Goal: Task Accomplishment & Management: Use online tool/utility

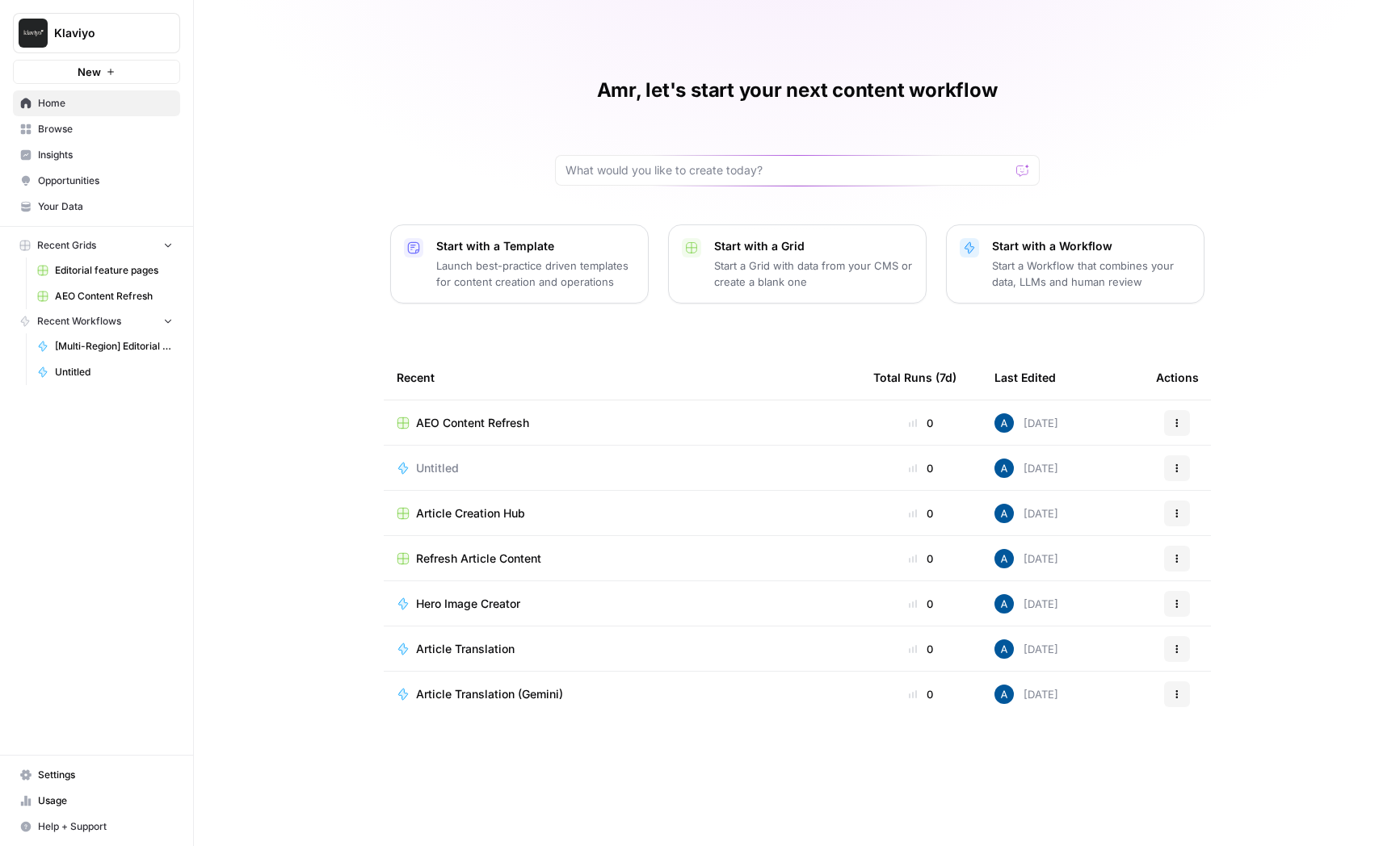
click at [131, 38] on span "Klaviyo" at bounding box center [103, 33] width 98 height 16
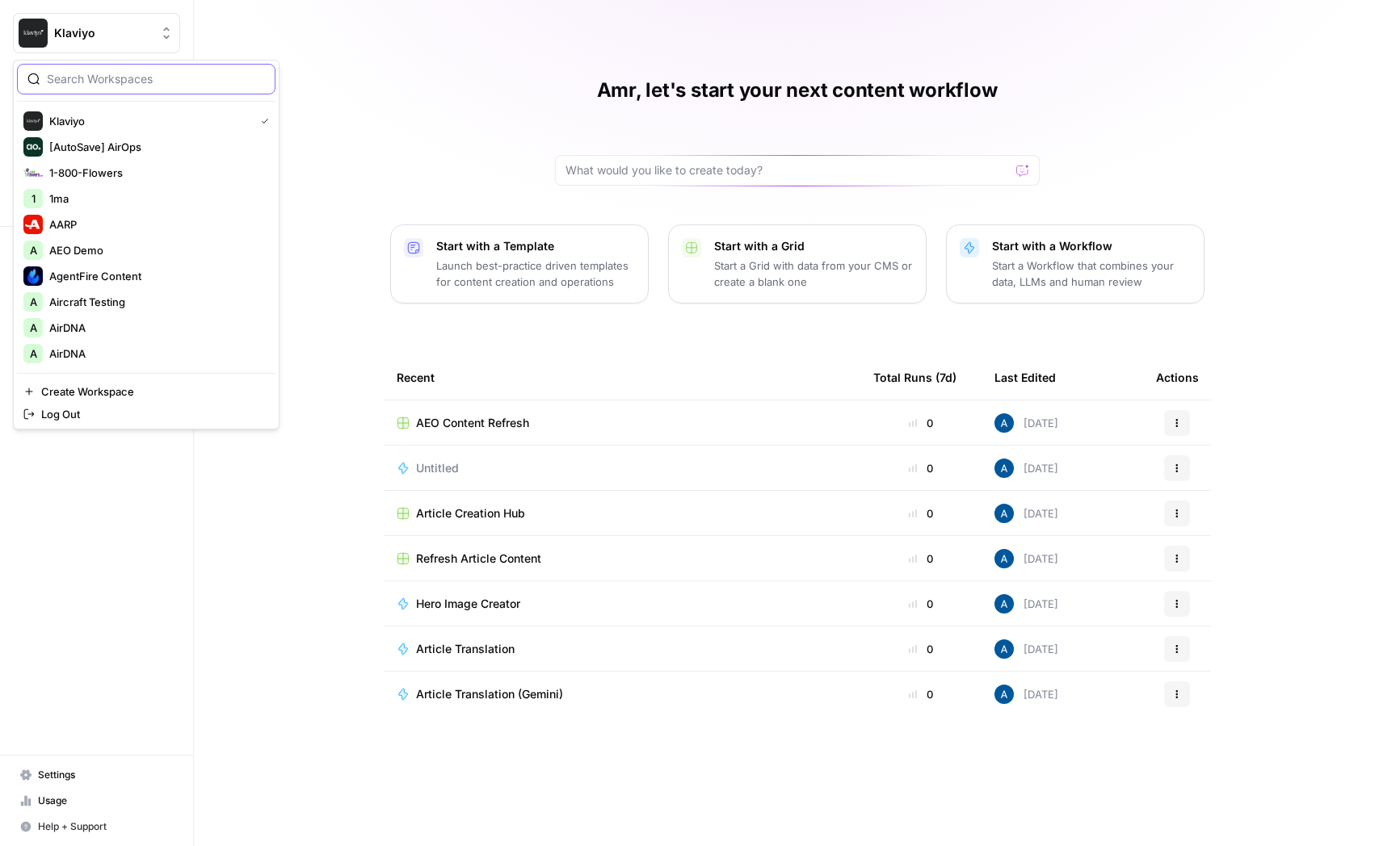
click at [168, 73] on input "search" at bounding box center [156, 79] width 219 height 16
type input "airdna"
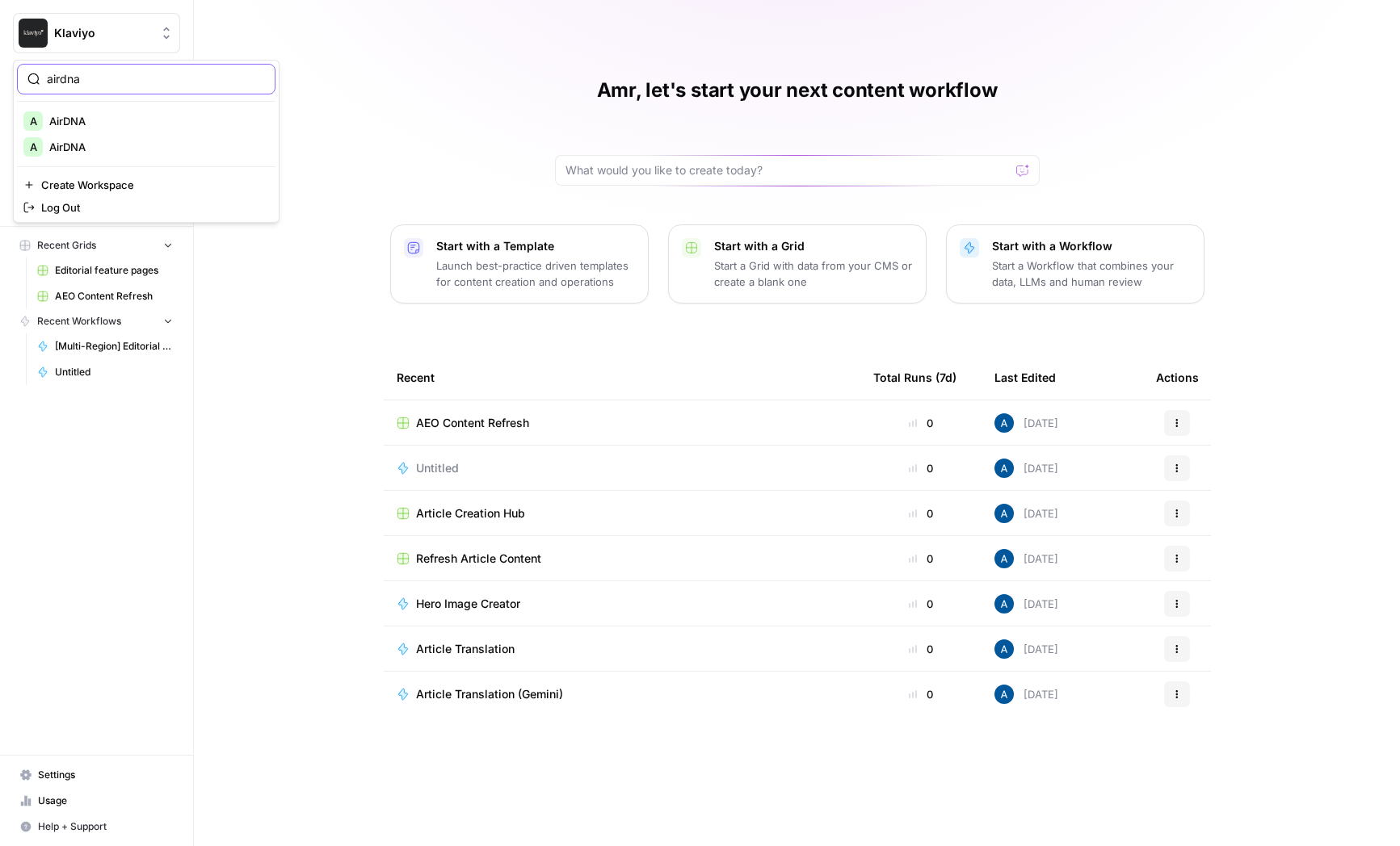
click at [93, 81] on input "airdna" at bounding box center [156, 79] width 219 height 16
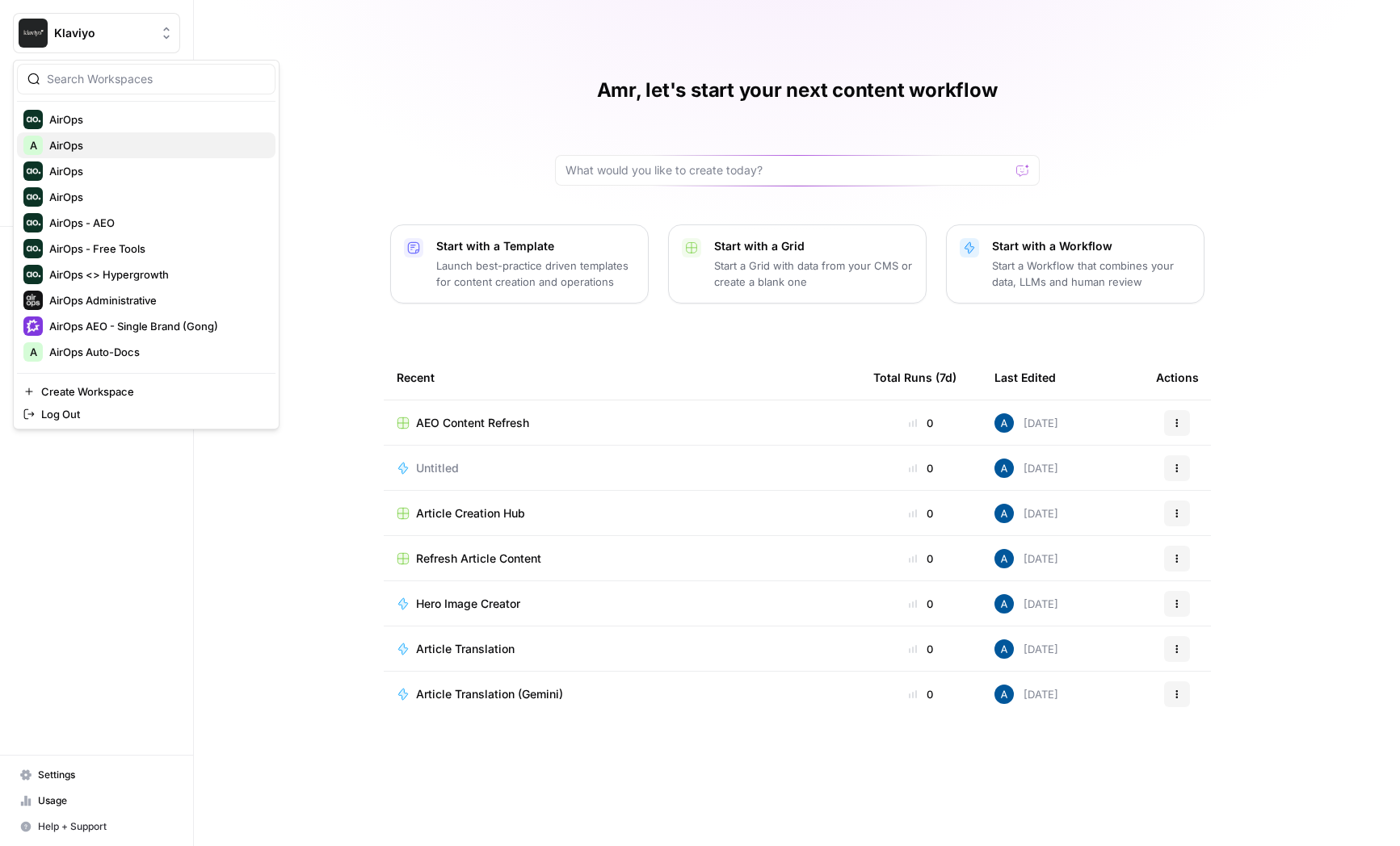
scroll to position [334, 0]
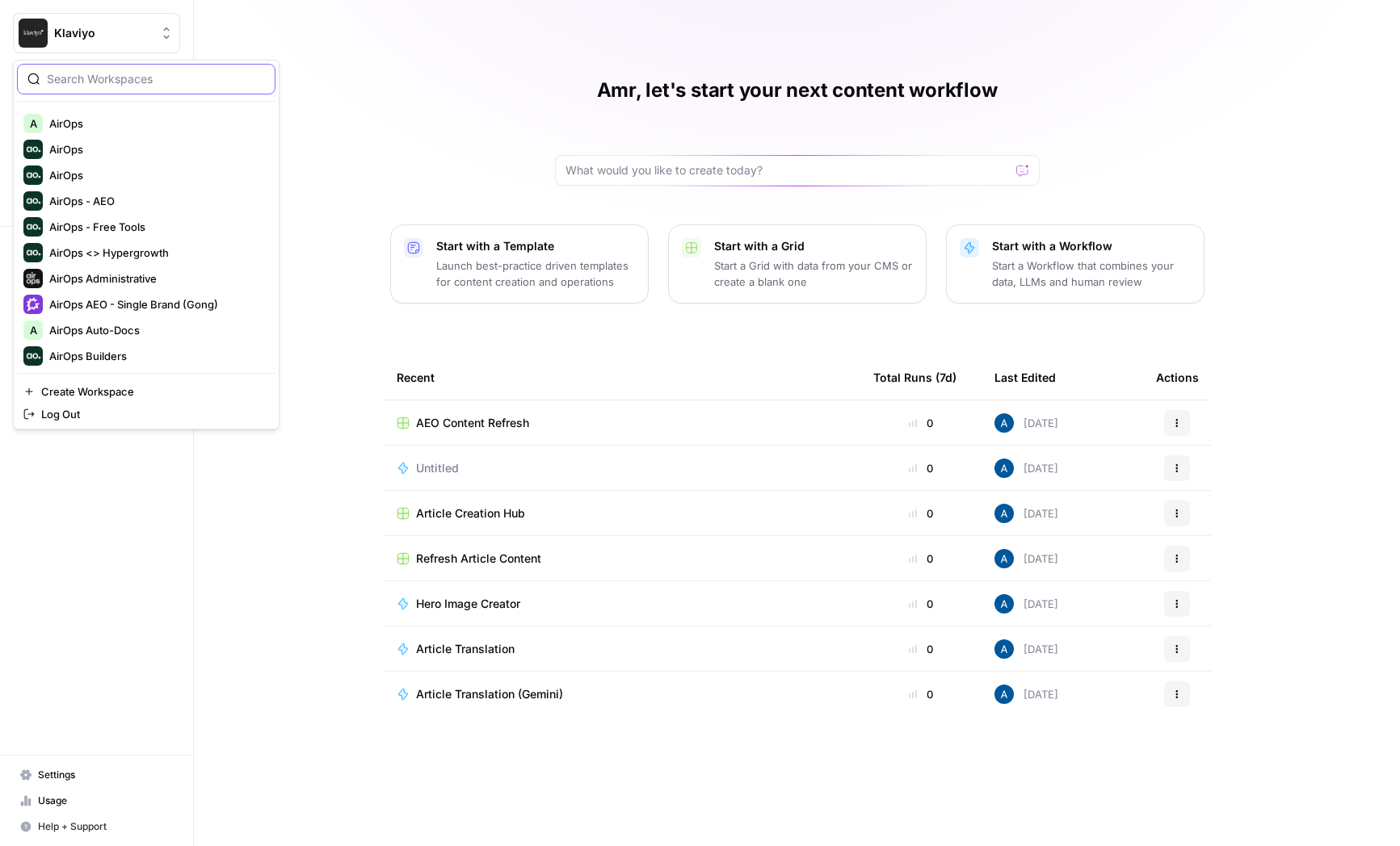
click at [108, 86] on input "search" at bounding box center [156, 79] width 219 height 16
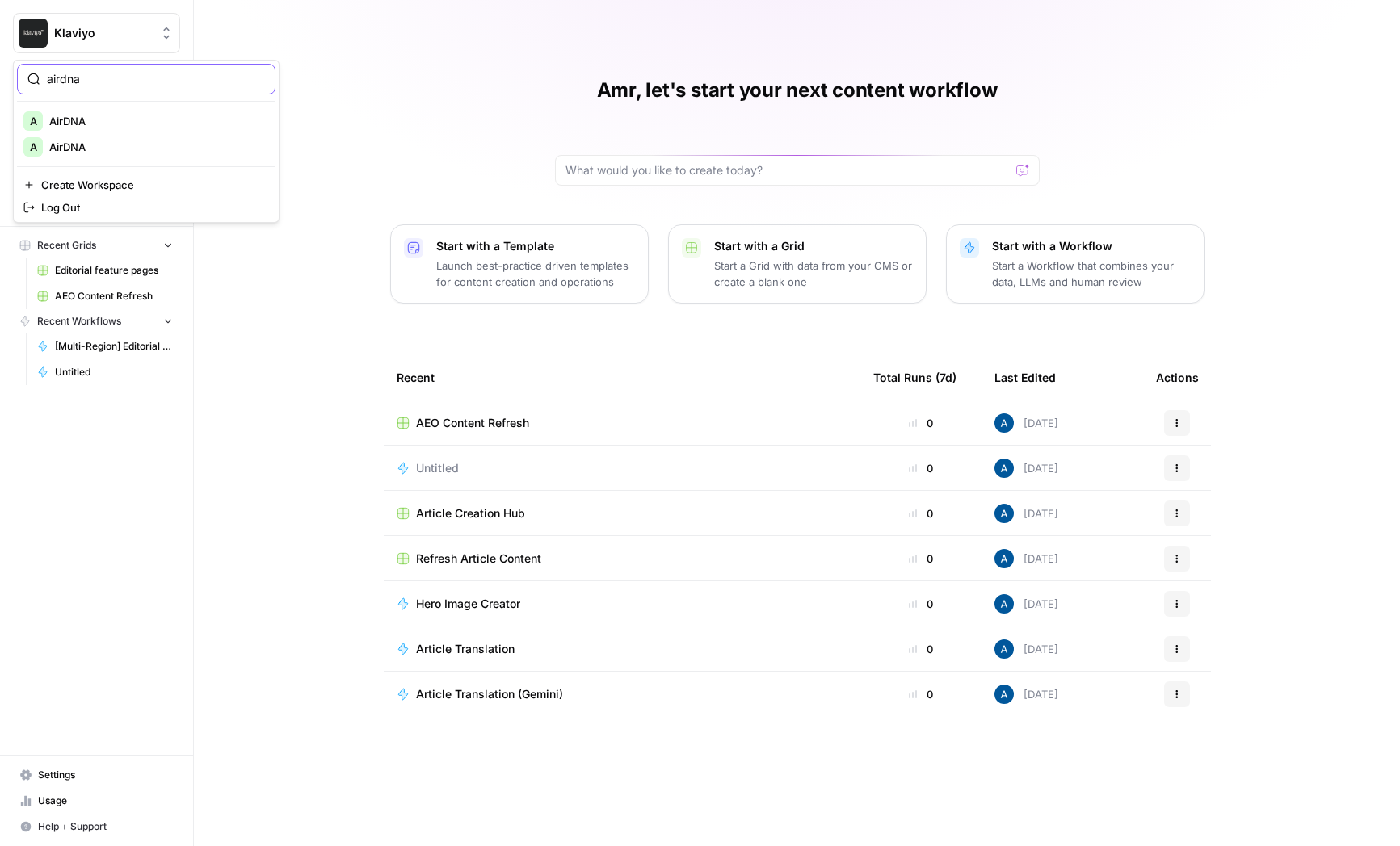
click at [73, 72] on input "airdna" at bounding box center [156, 79] width 219 height 16
type input "descrip"
click at [68, 115] on span "Descript" at bounding box center [156, 121] width 213 height 16
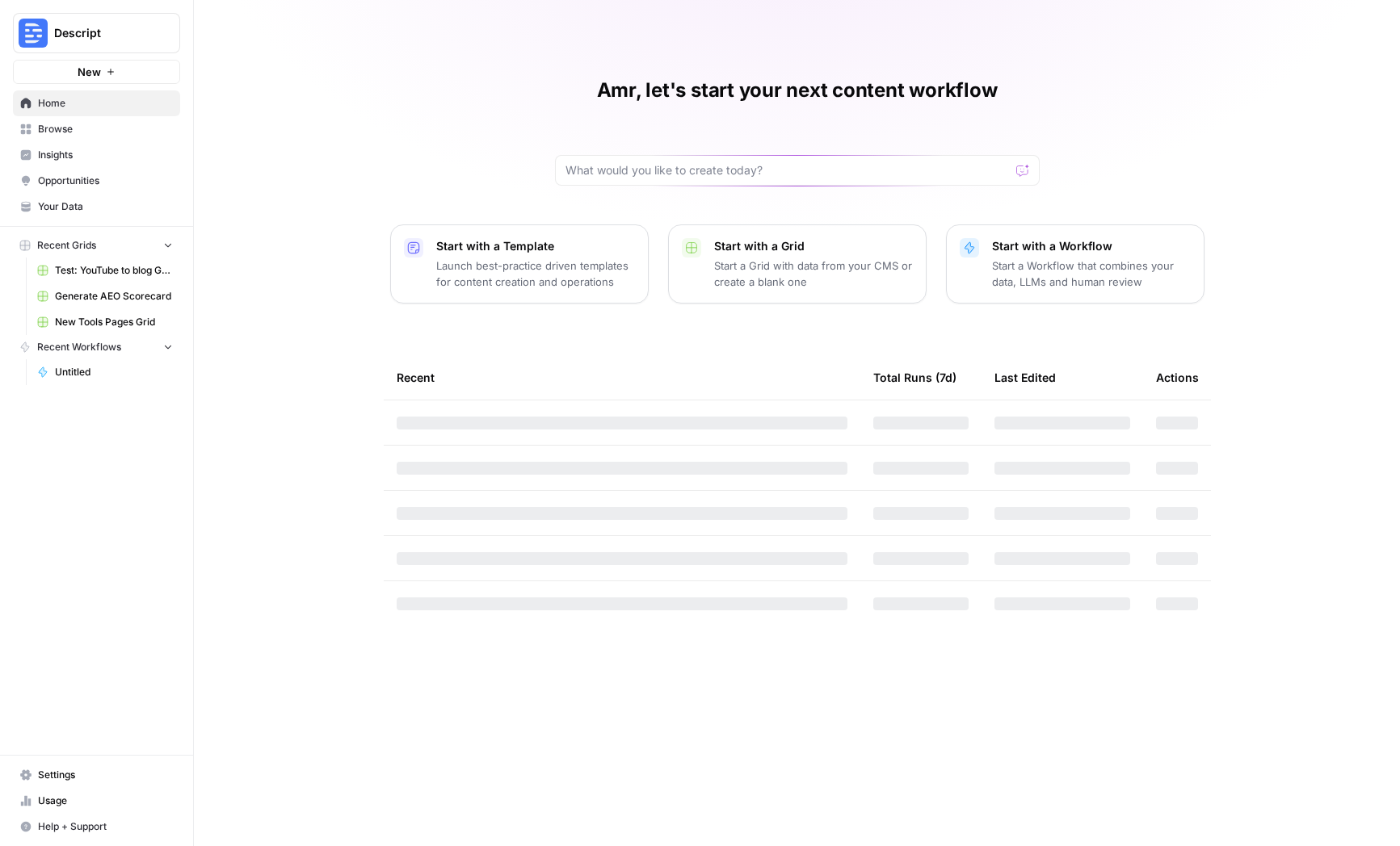
click at [64, 151] on span "Insights" at bounding box center [105, 156] width 135 height 15
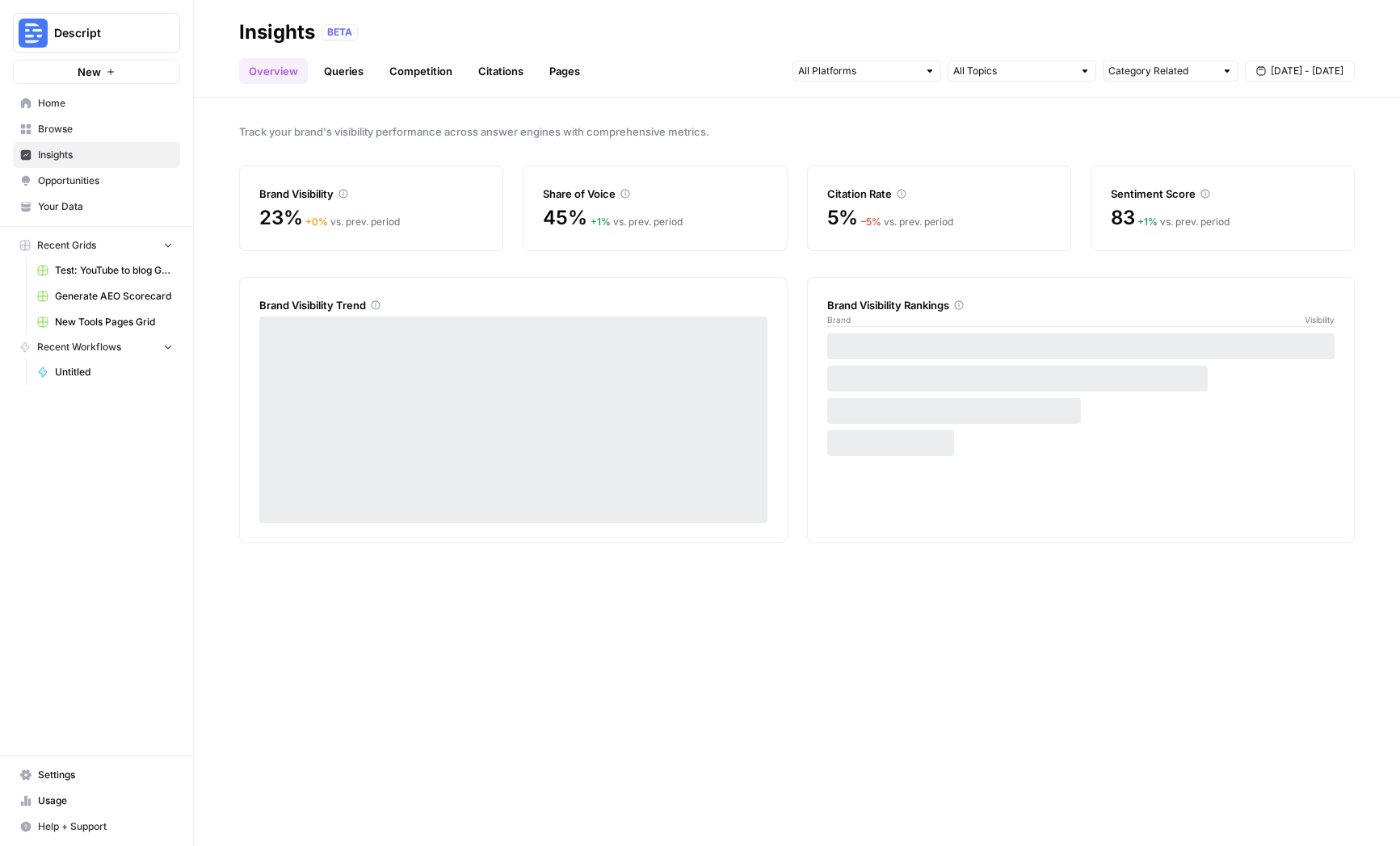
click at [348, 70] on link "Queries" at bounding box center [343, 71] width 59 height 26
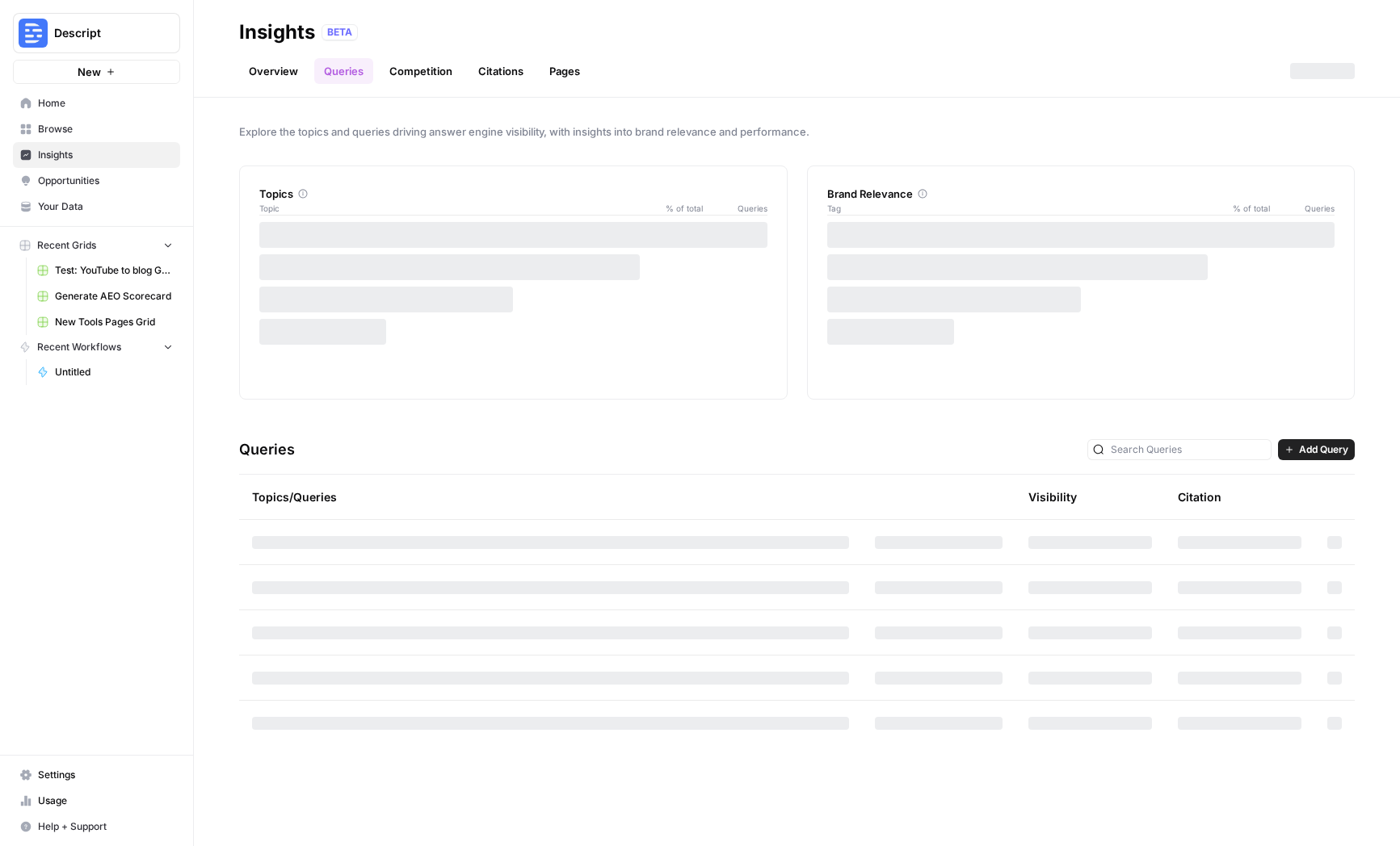
click at [119, 45] on button "Descript" at bounding box center [97, 33] width 167 height 40
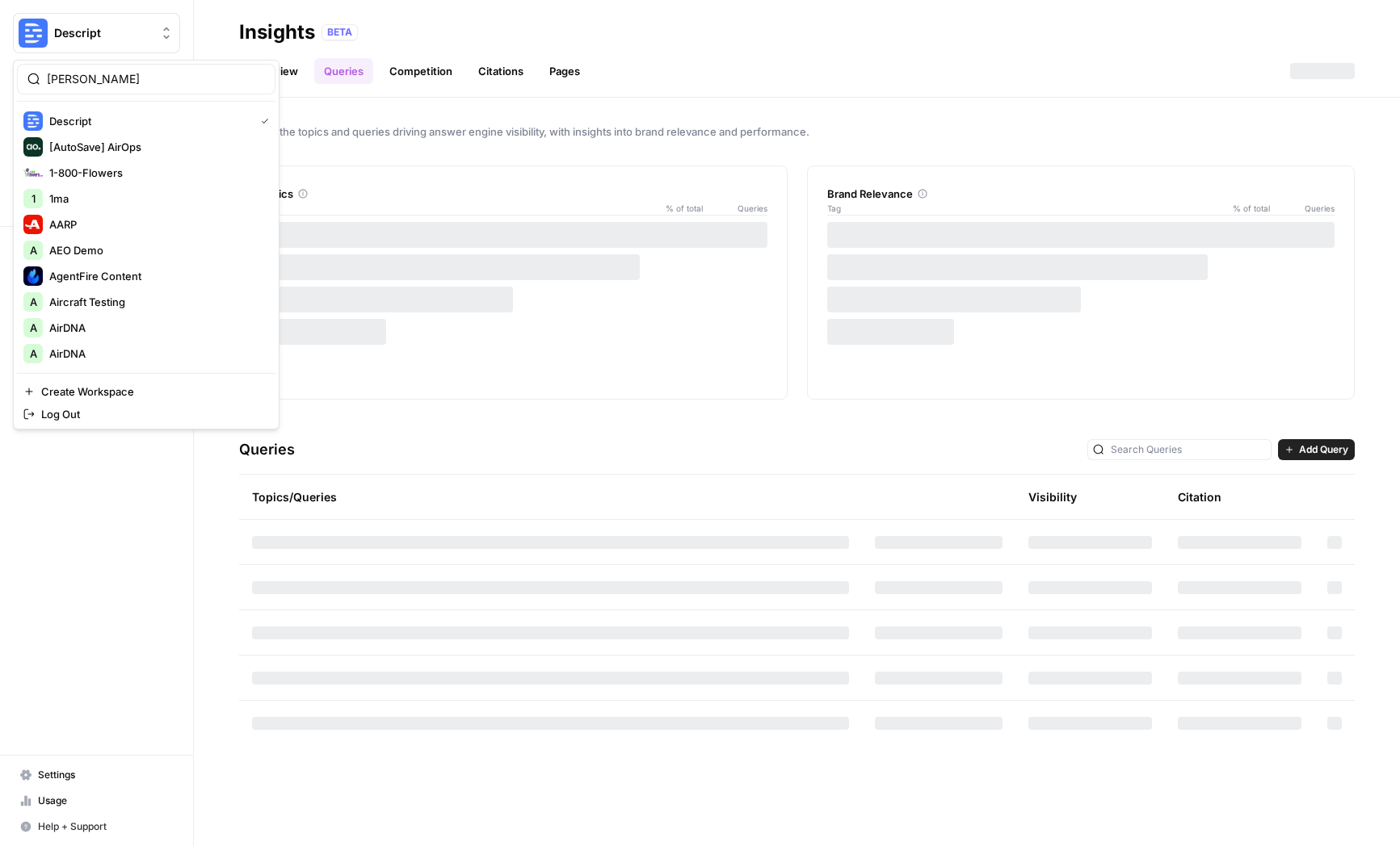
type input "dillon"
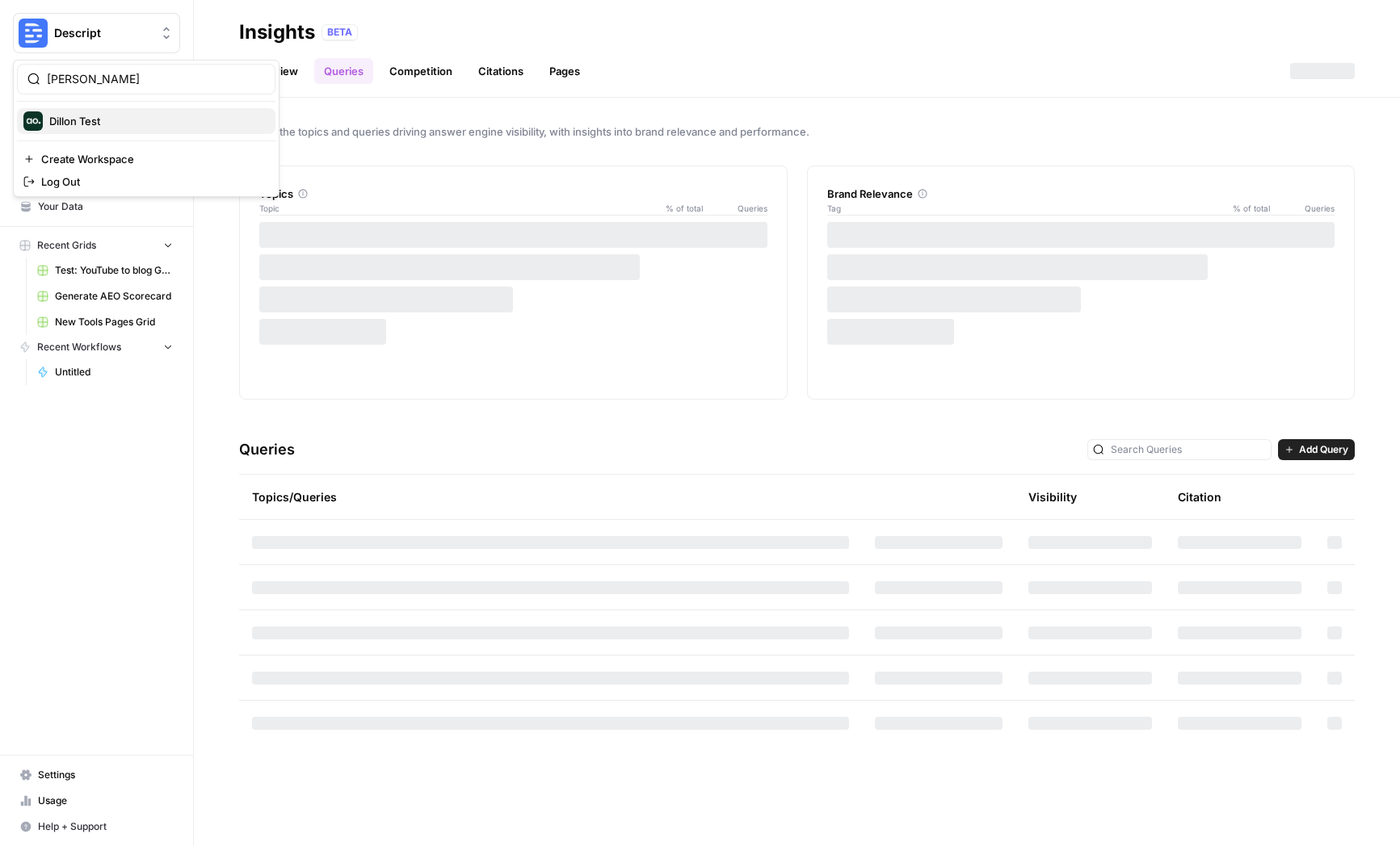
click at [79, 118] on span "Dillon Test" at bounding box center [156, 121] width 213 height 16
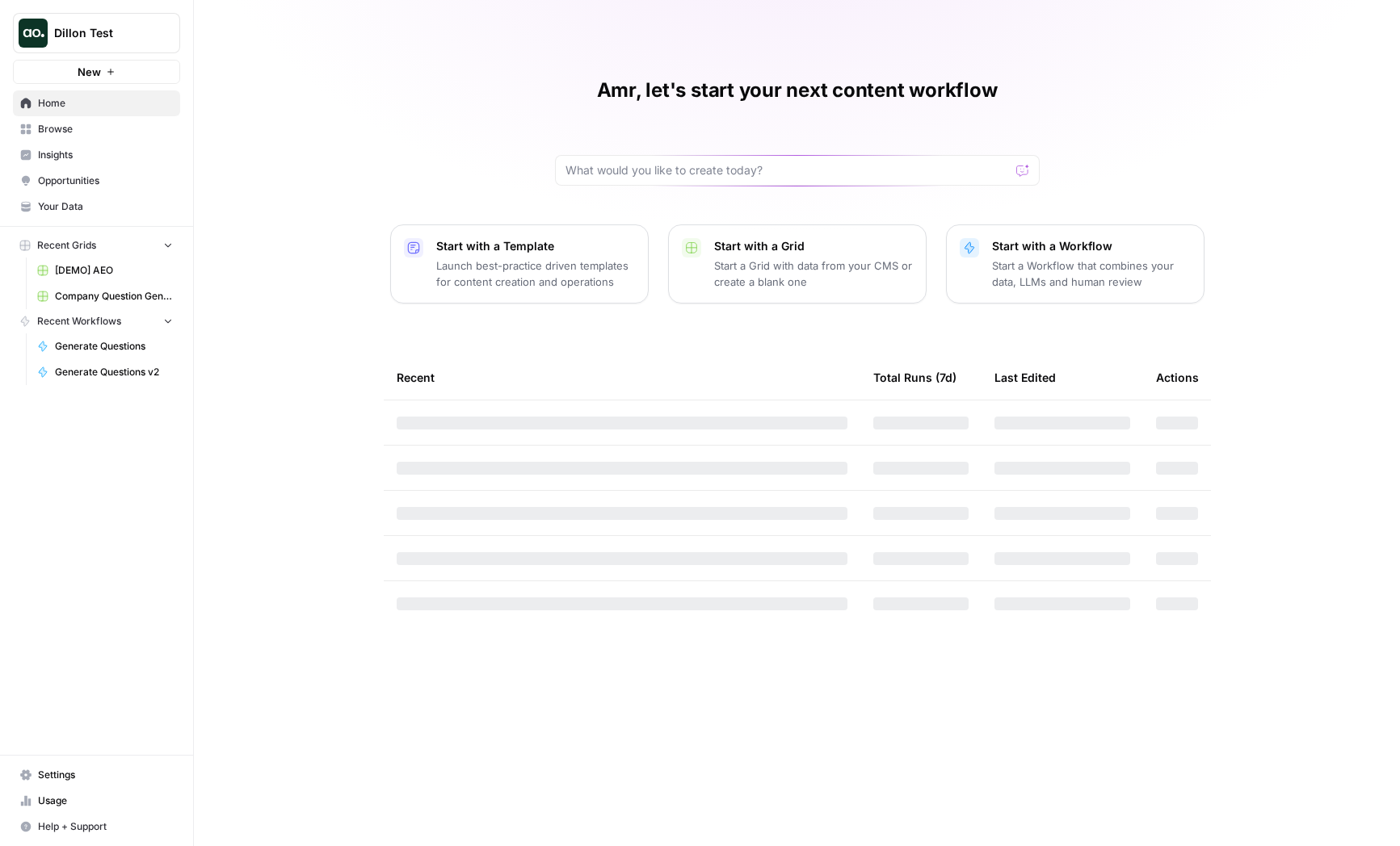
click at [69, 149] on span "Insights" at bounding box center [105, 156] width 135 height 15
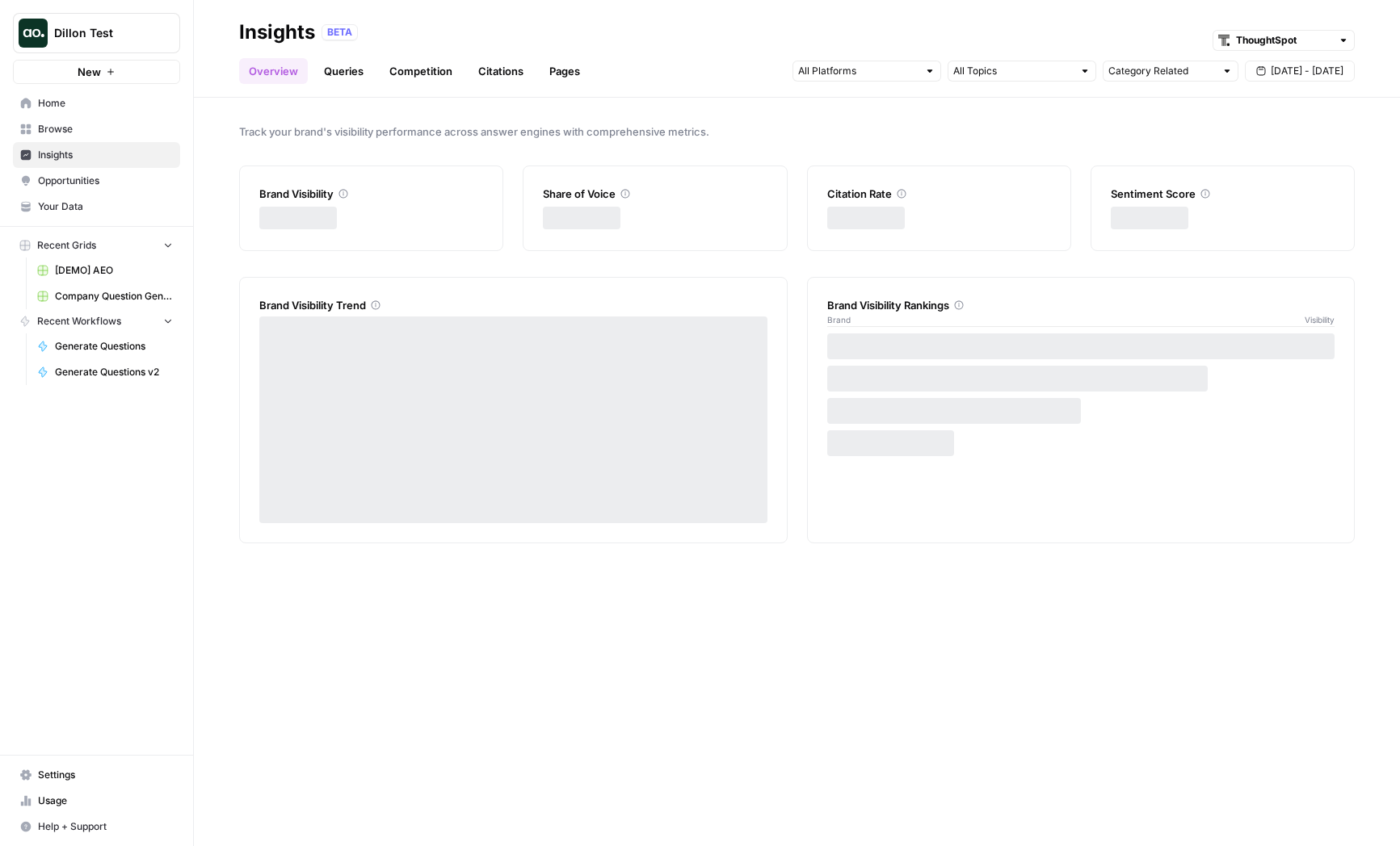
click at [83, 140] on link "Browse" at bounding box center [97, 129] width 167 height 26
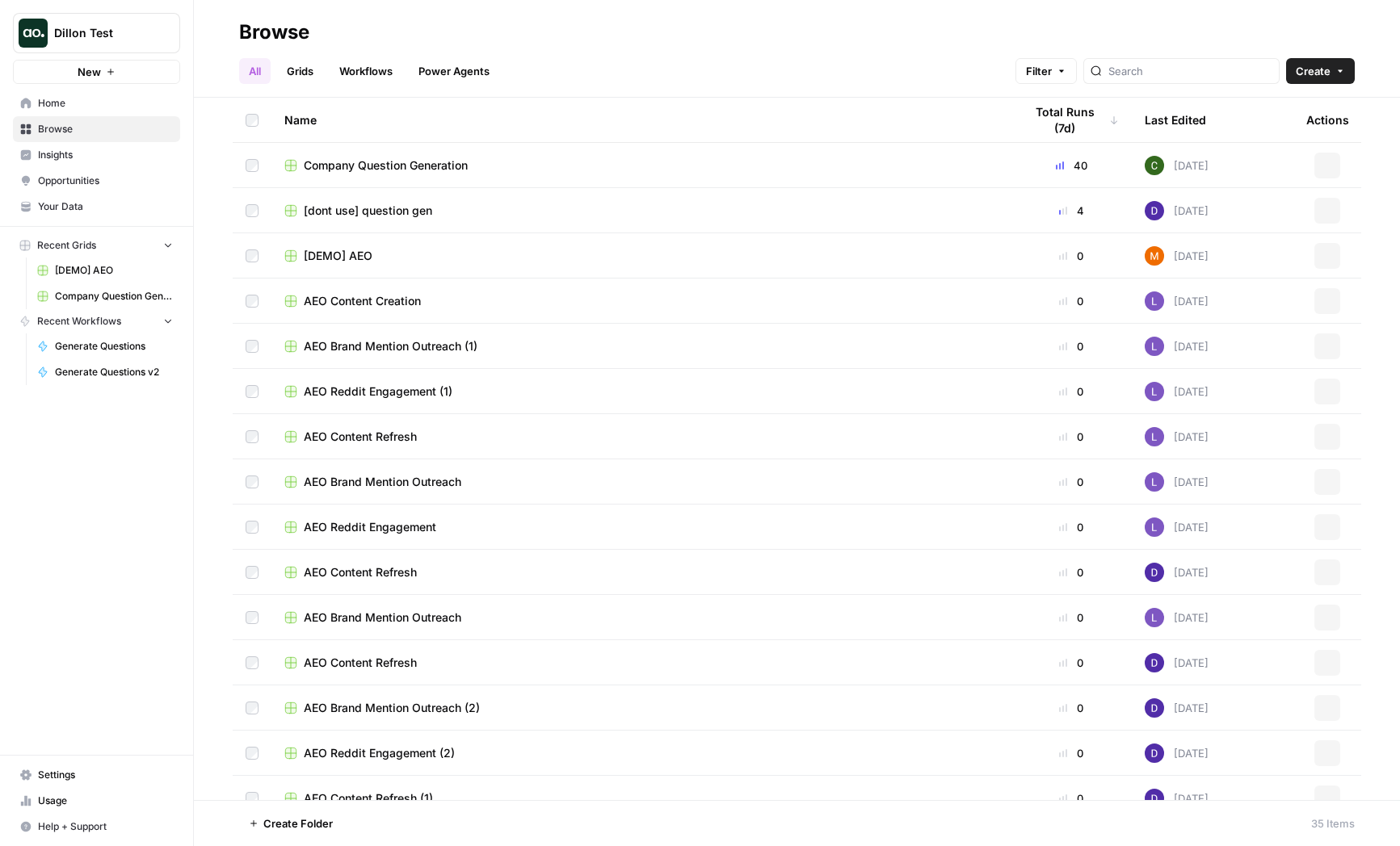
click at [119, 140] on link "Browse" at bounding box center [97, 129] width 167 height 26
click at [118, 152] on span "Insights" at bounding box center [105, 156] width 135 height 15
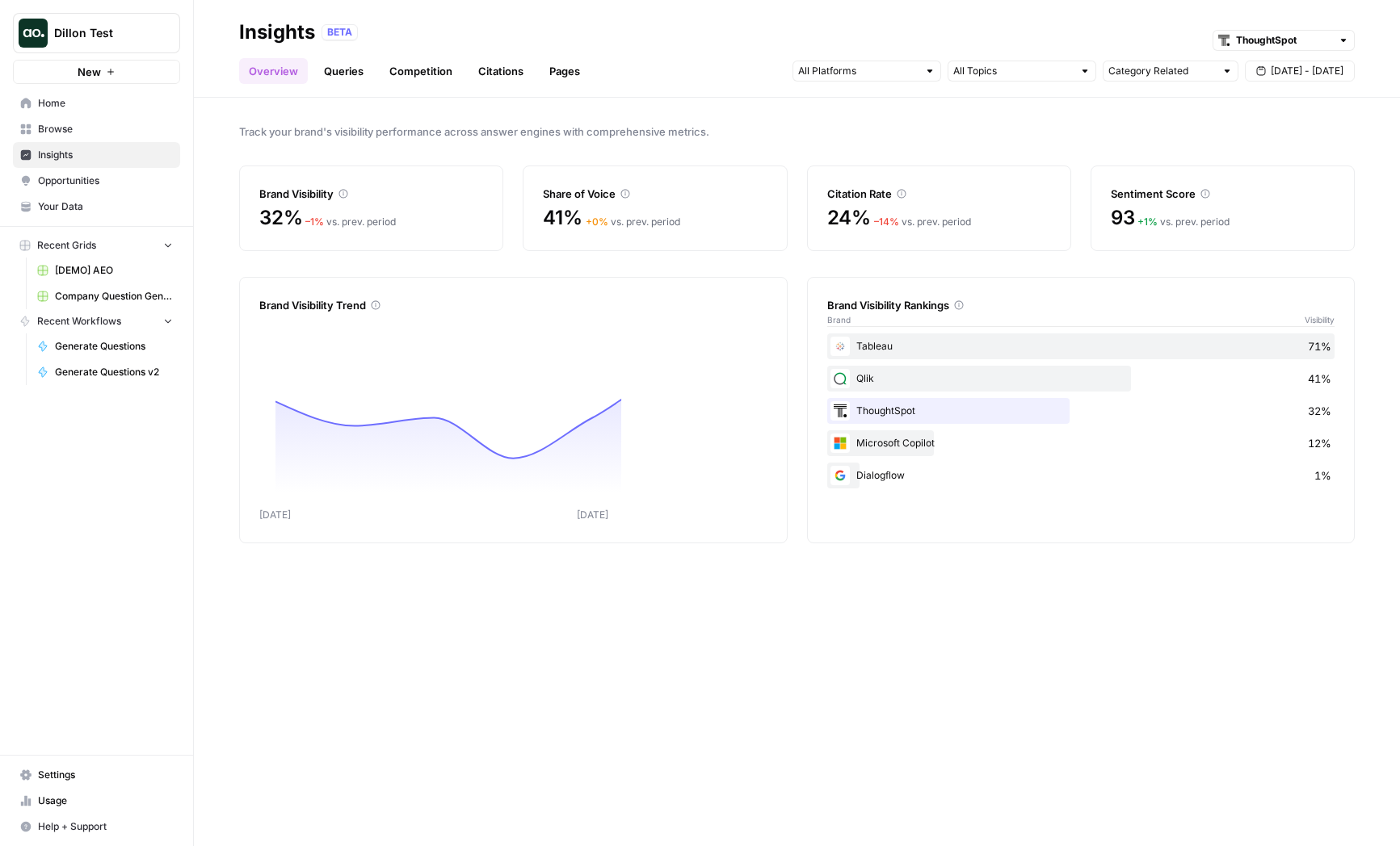
click at [427, 72] on link "Competition" at bounding box center [421, 71] width 83 height 26
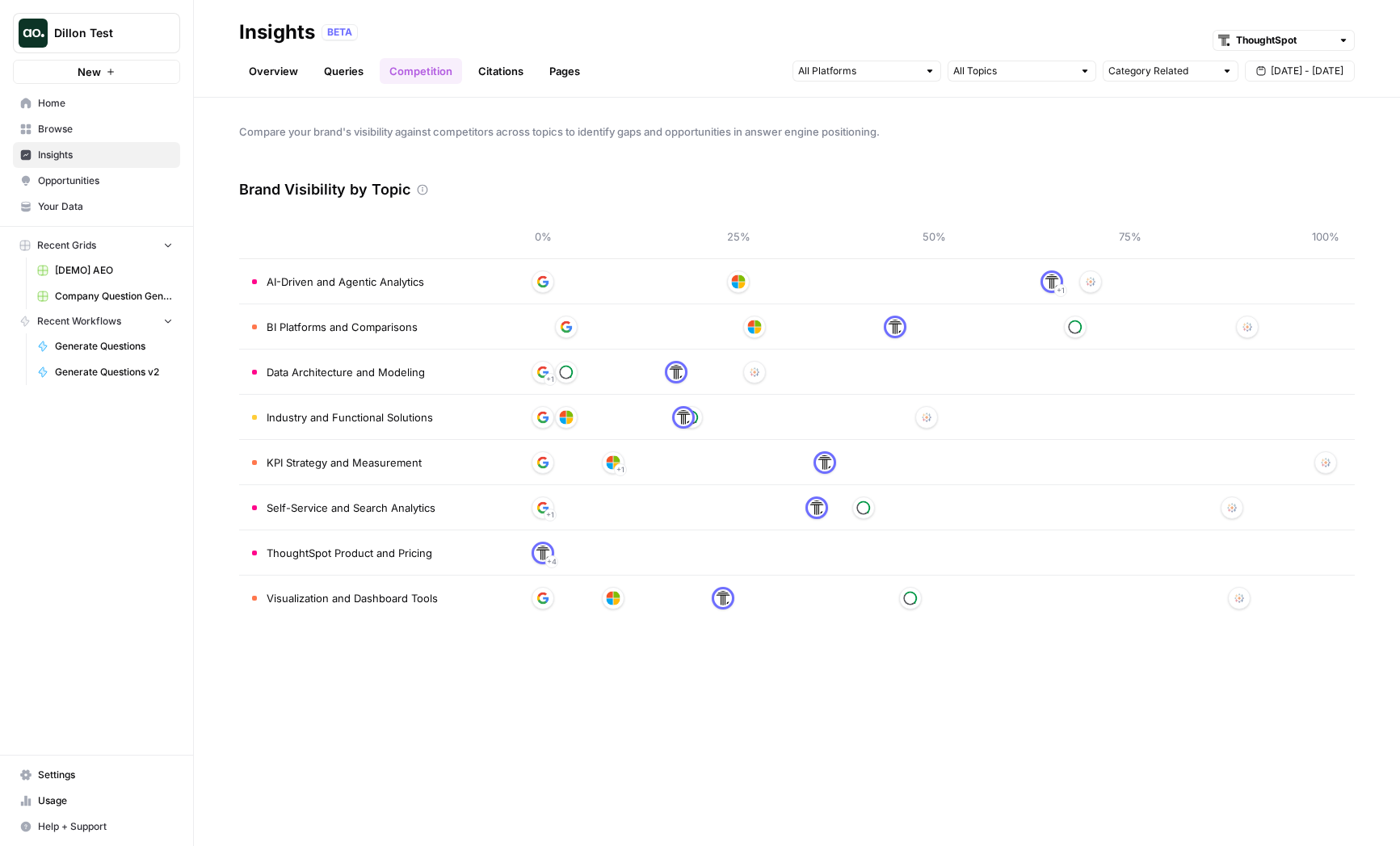
click at [359, 75] on link "Queries" at bounding box center [343, 71] width 59 height 26
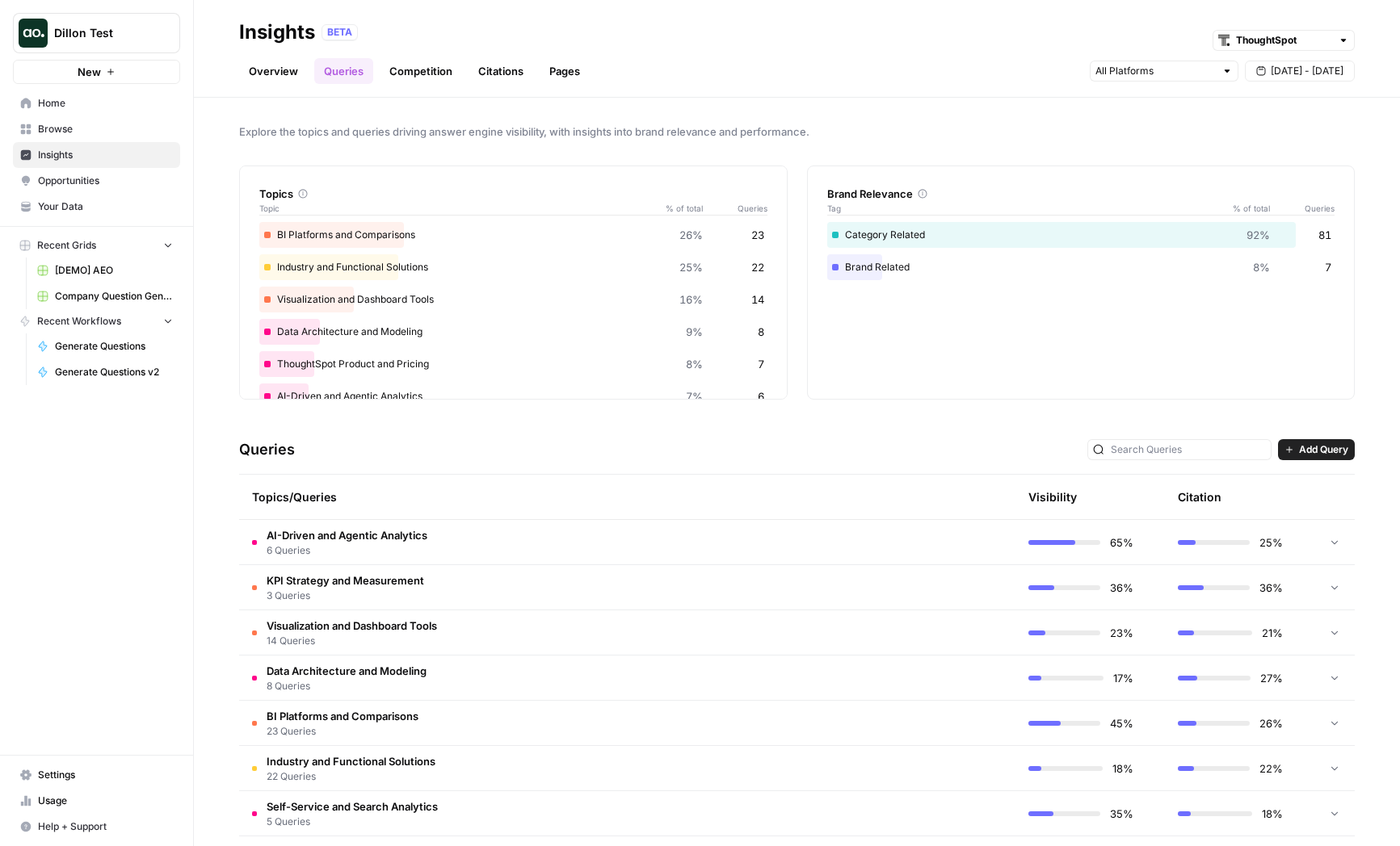
click at [364, 582] on span "KPI Strategy and Measurement" at bounding box center [345, 581] width 158 height 16
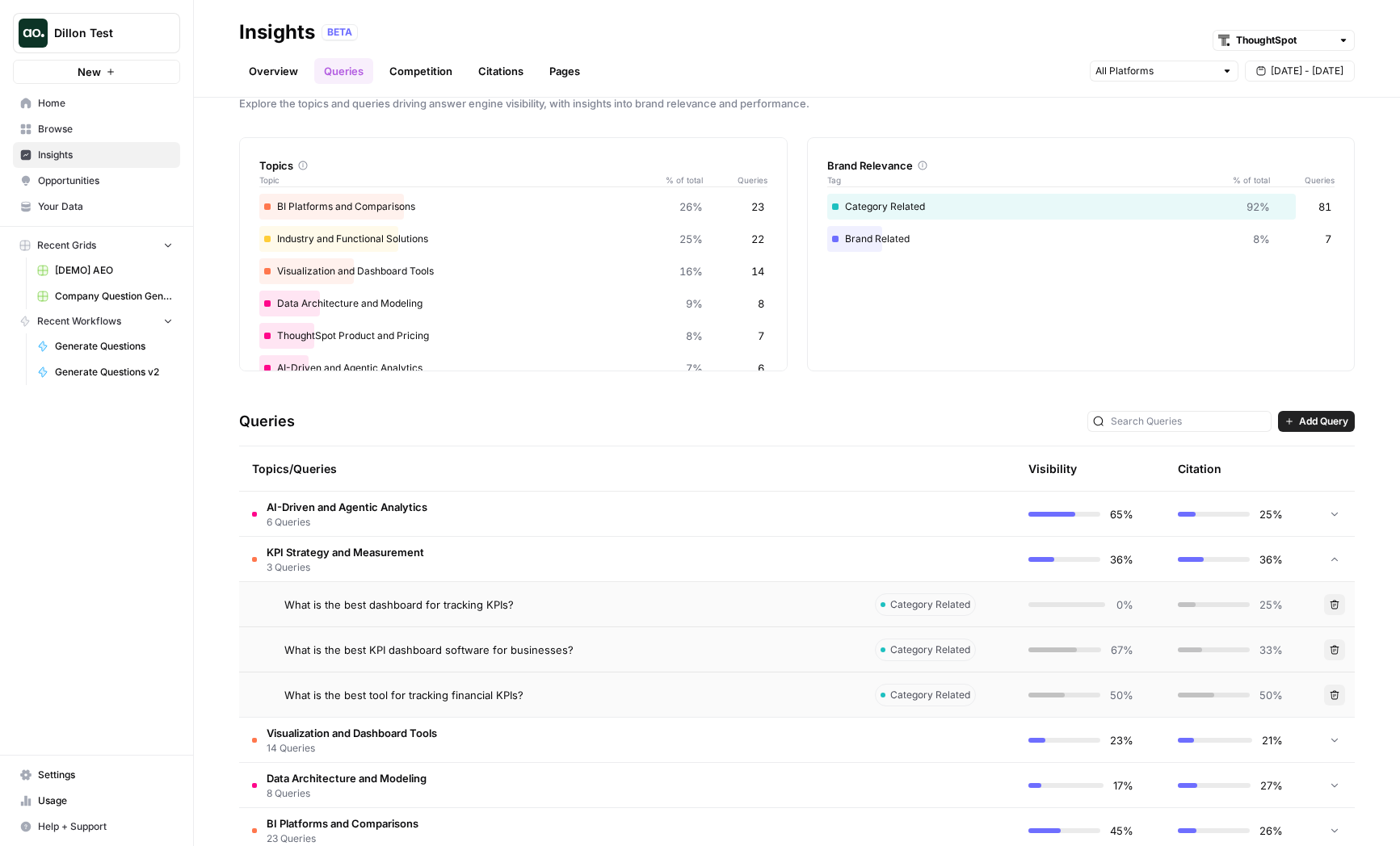
scroll to position [36, 0]
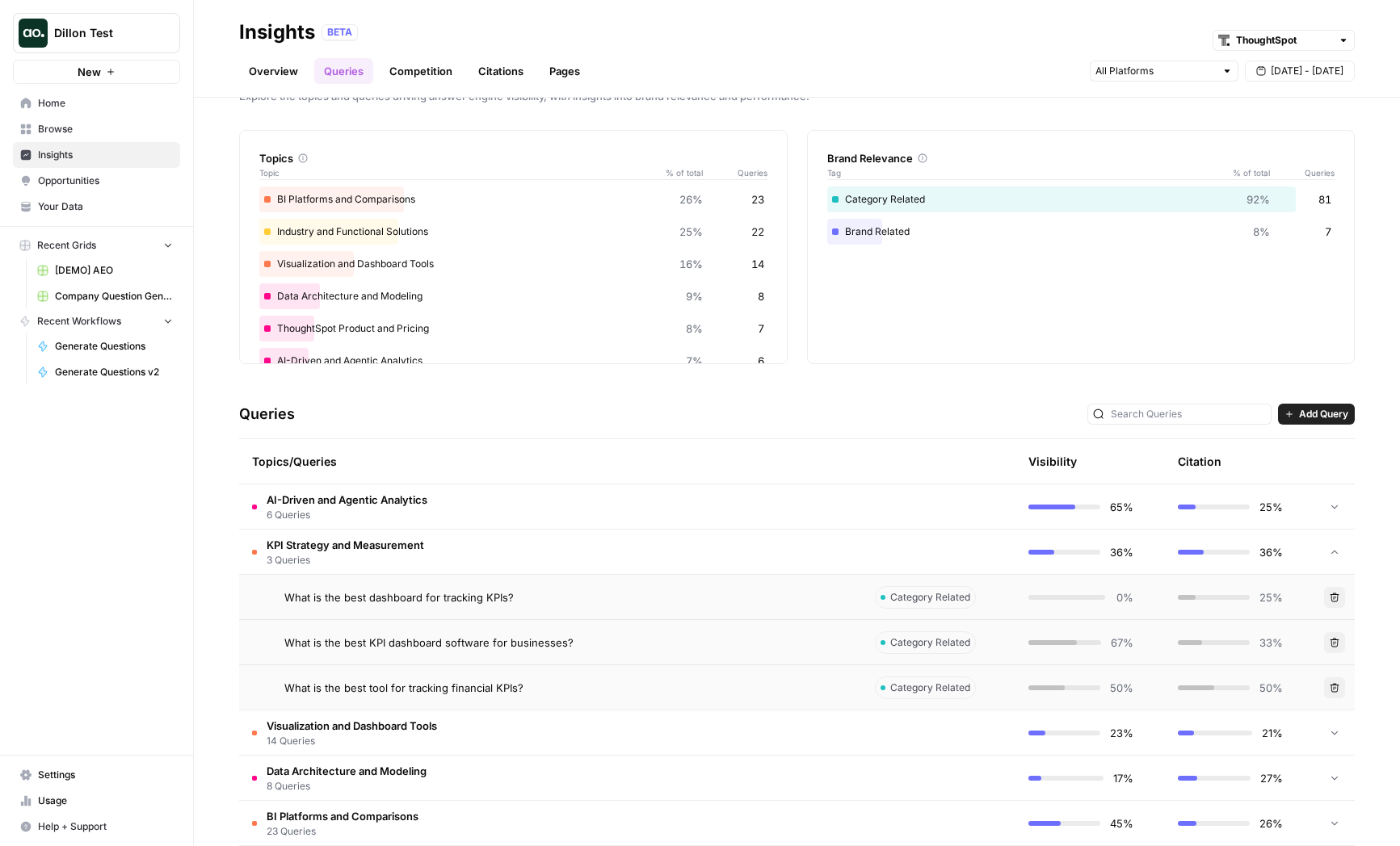
click at [383, 599] on span "What is the best dashboard for tracking KPIs?" at bounding box center [399, 597] width 230 height 16
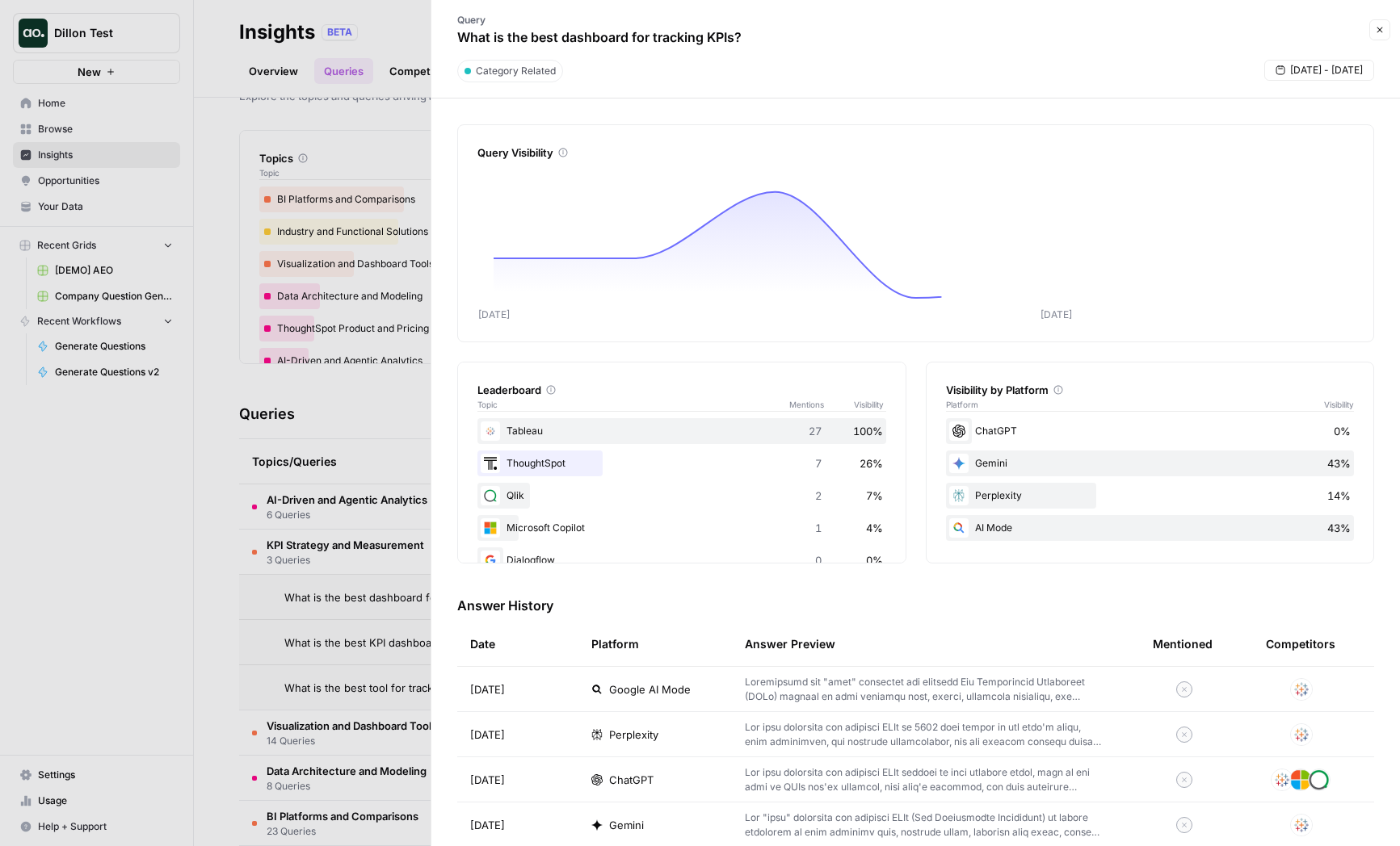
click at [321, 587] on div at bounding box center [700, 423] width 1400 height 846
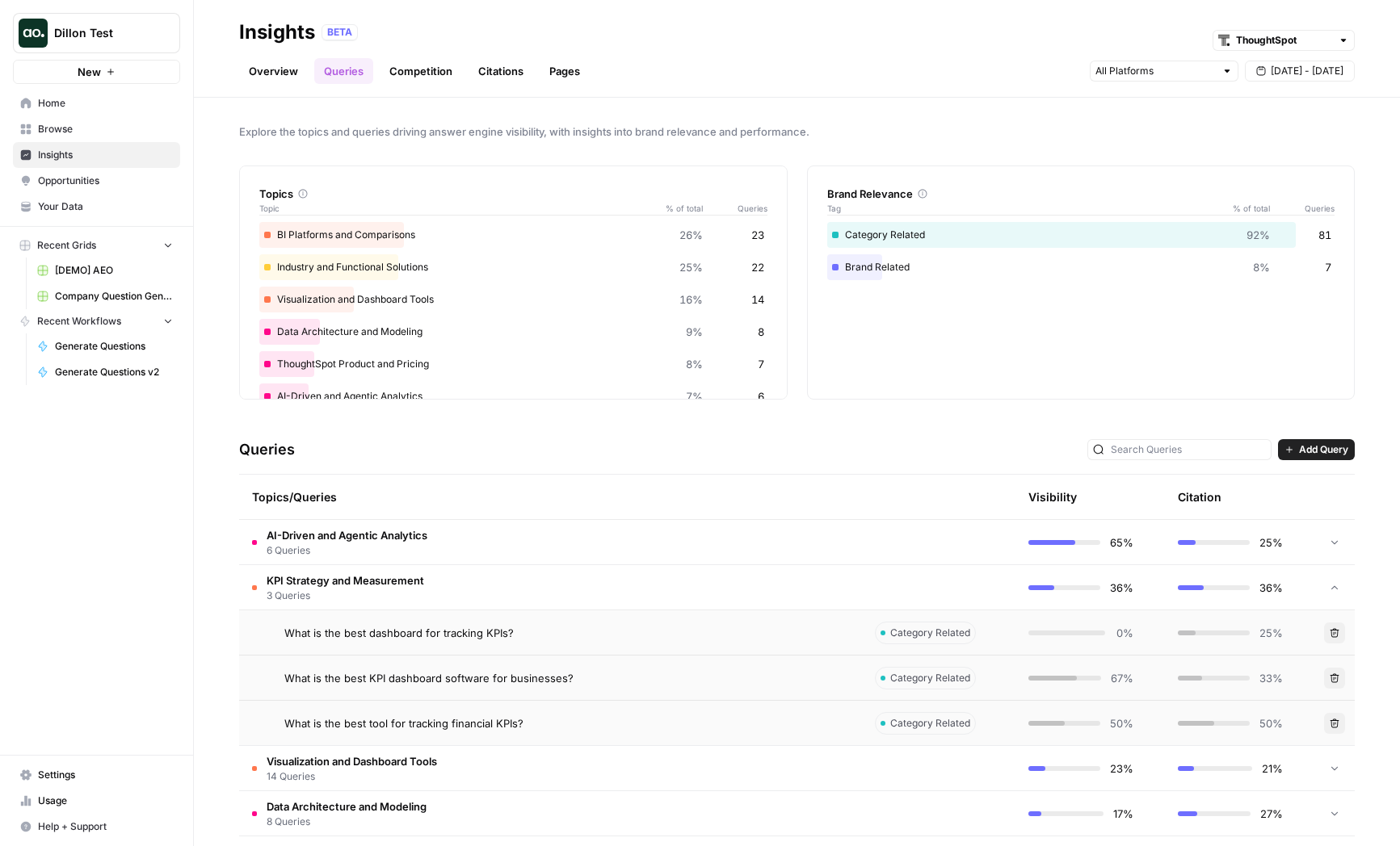
click at [82, 123] on span "Browse" at bounding box center [105, 129] width 135 height 15
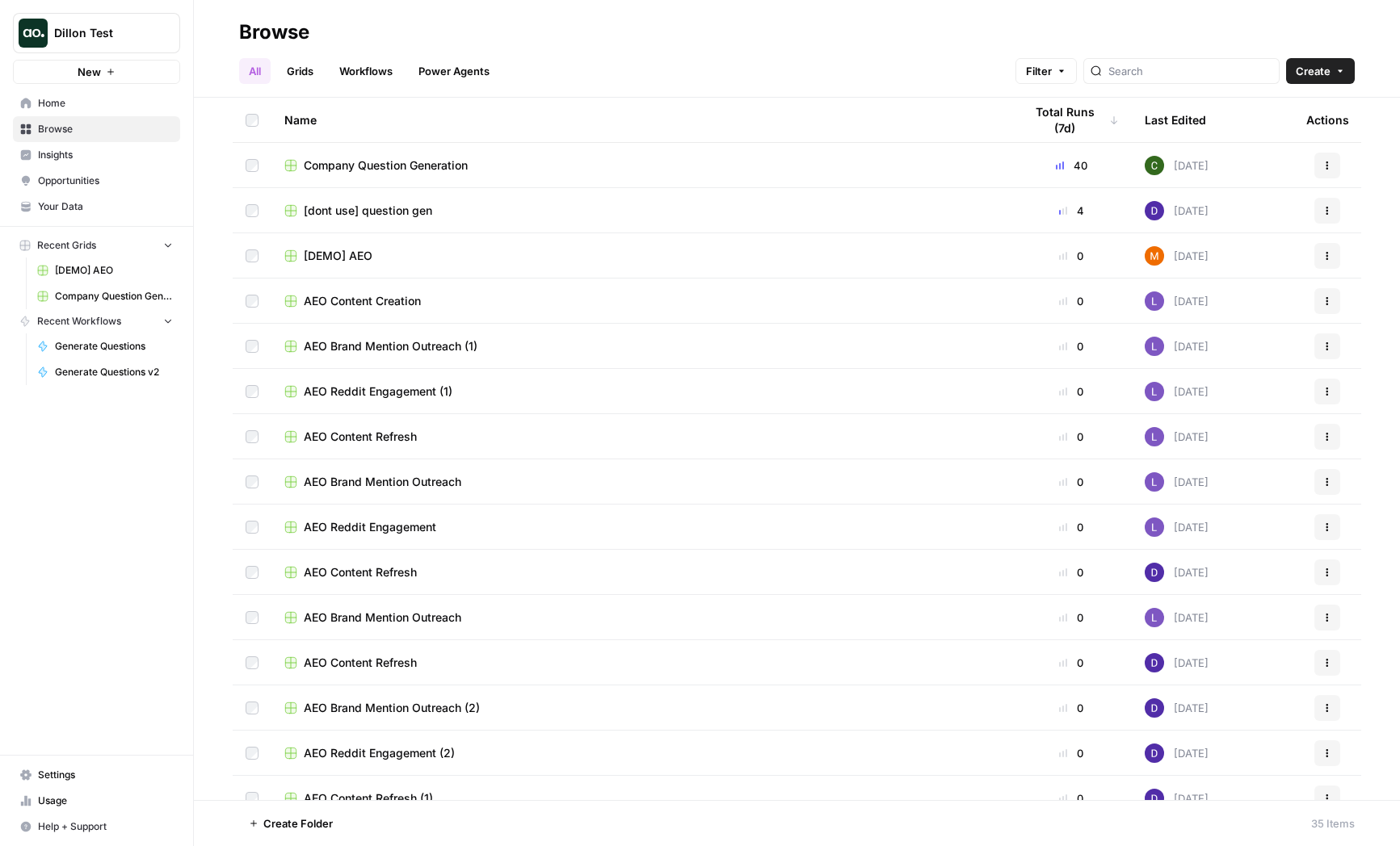
click at [336, 160] on span "Company Question Generation" at bounding box center [386, 165] width 164 height 16
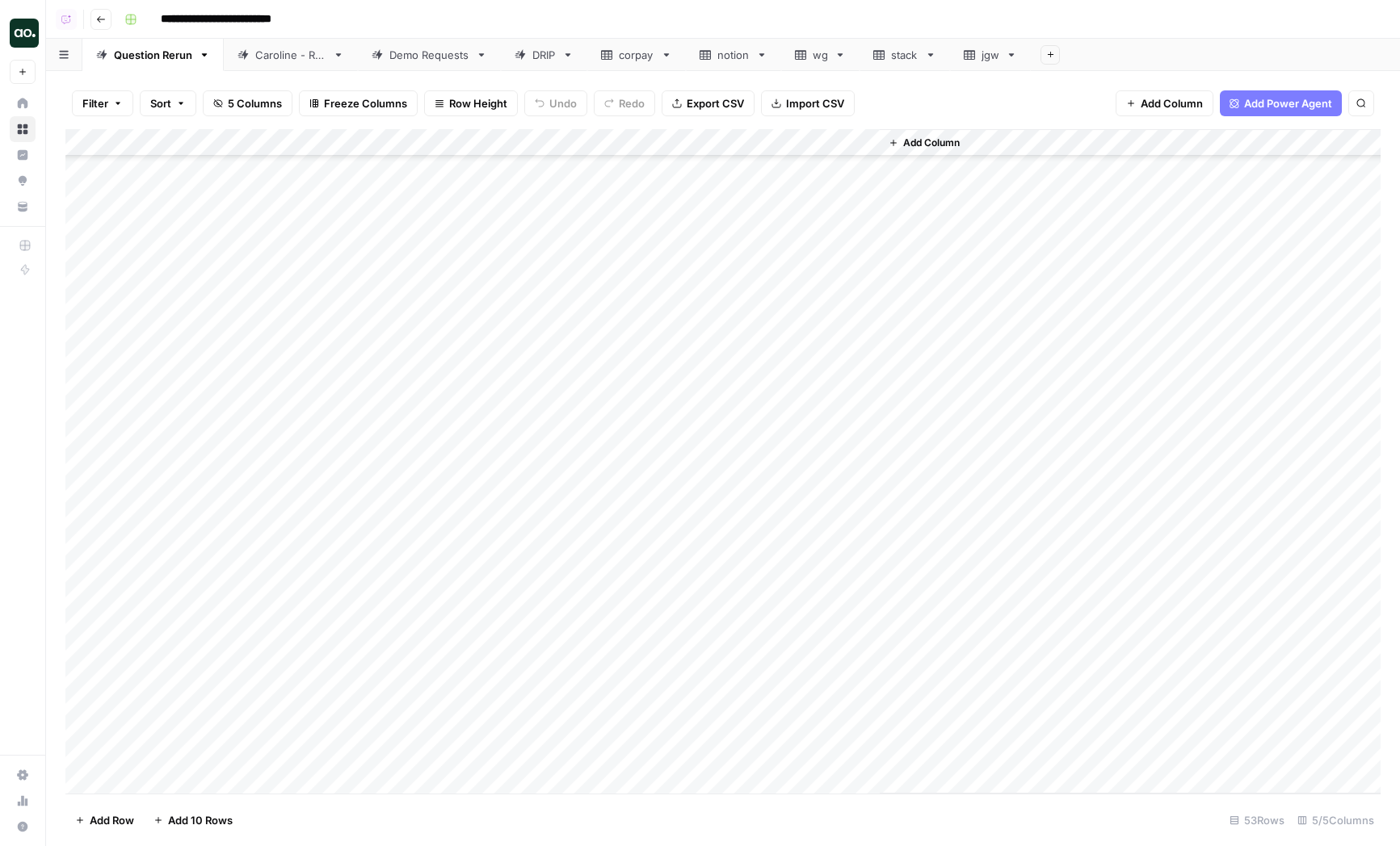
scroll to position [844, 0]
click at [695, 640] on div "Add Column" at bounding box center [723, 461] width 1316 height 665
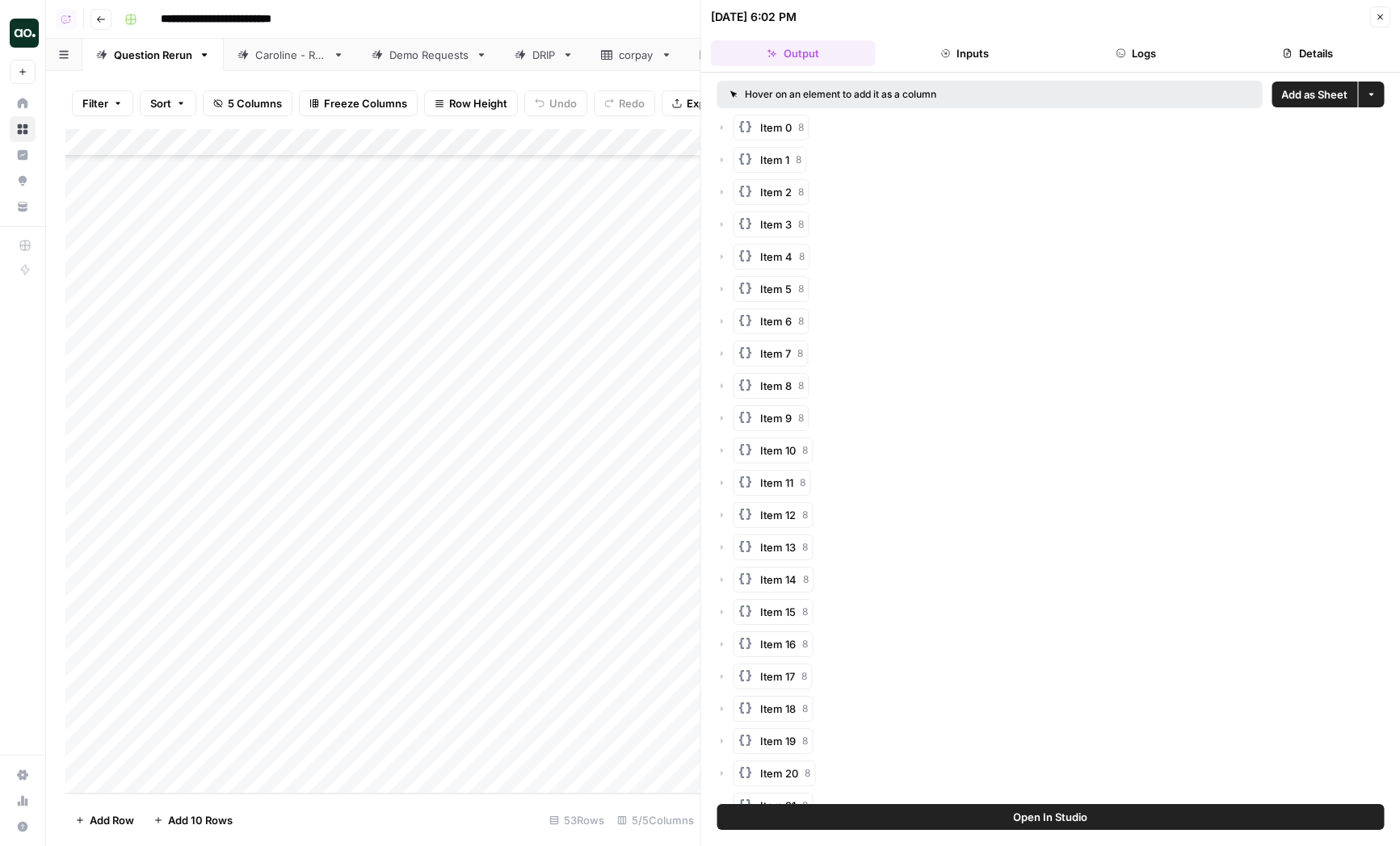
click at [1098, 60] on button "Logs" at bounding box center [1136, 53] width 165 height 26
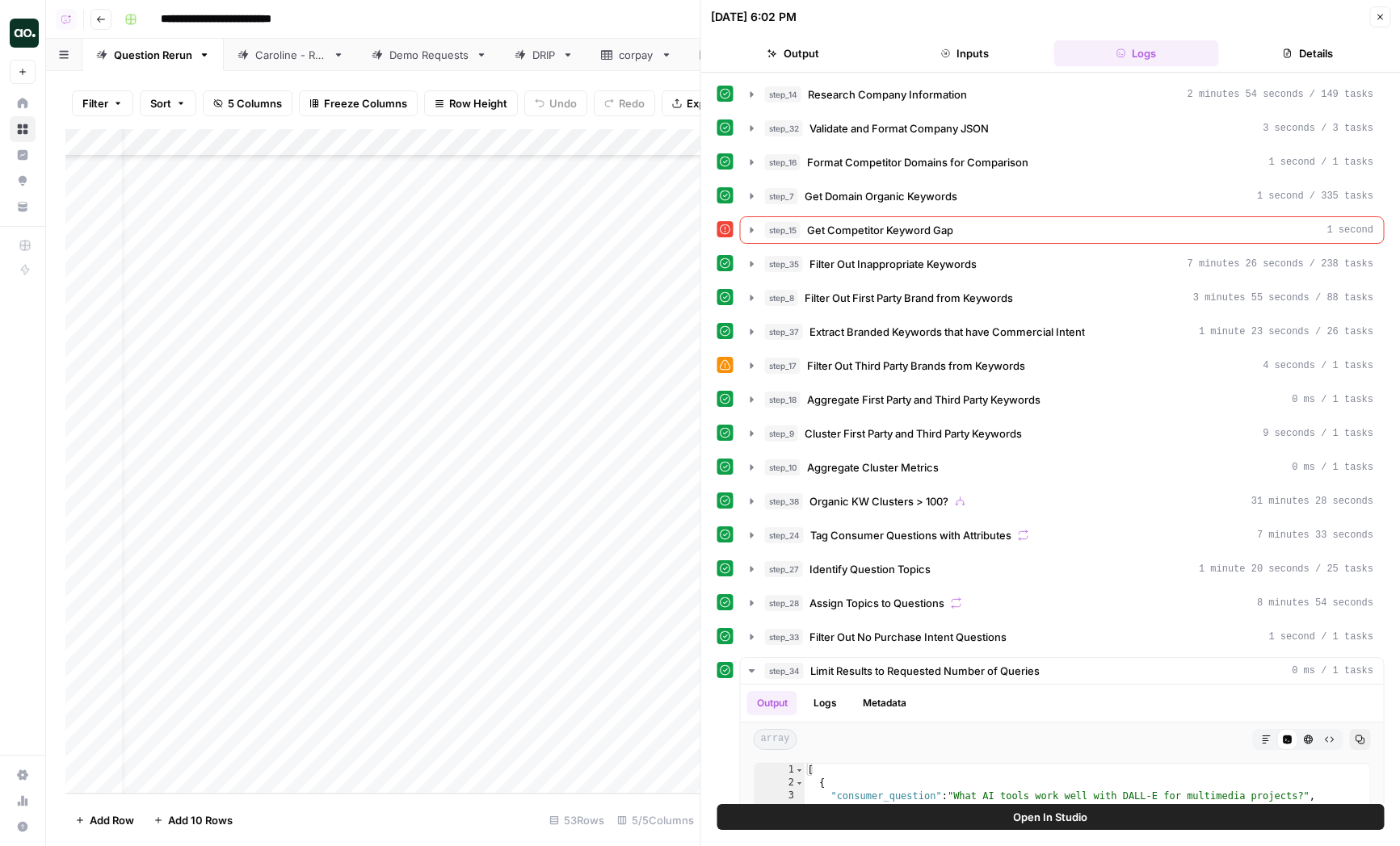
scroll to position [844, 30]
click at [666, 370] on div "Add Column" at bounding box center [383, 461] width 635 height 665
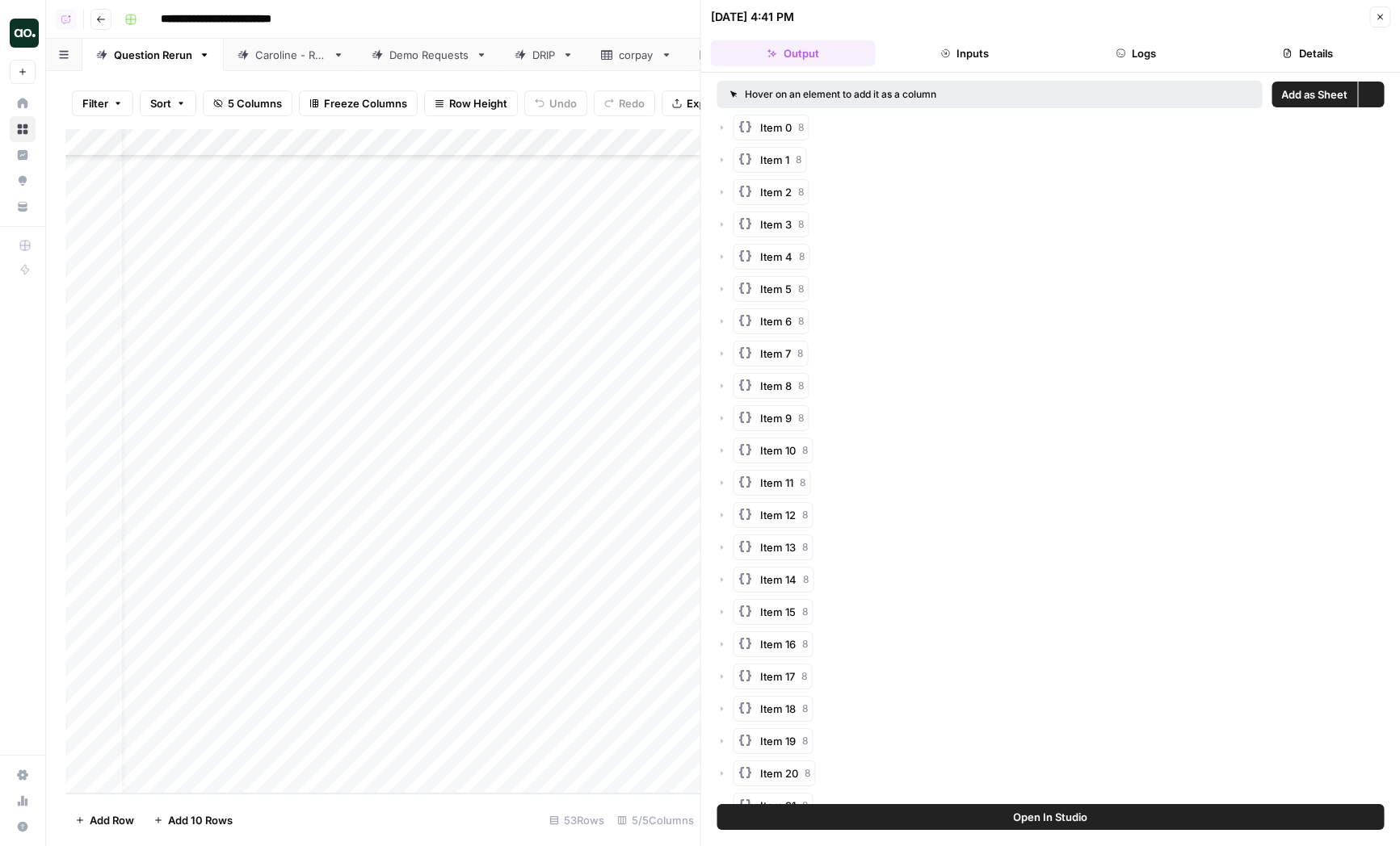
click at [1121, 56] on icon "button" at bounding box center [1121, 53] width 8 height 8
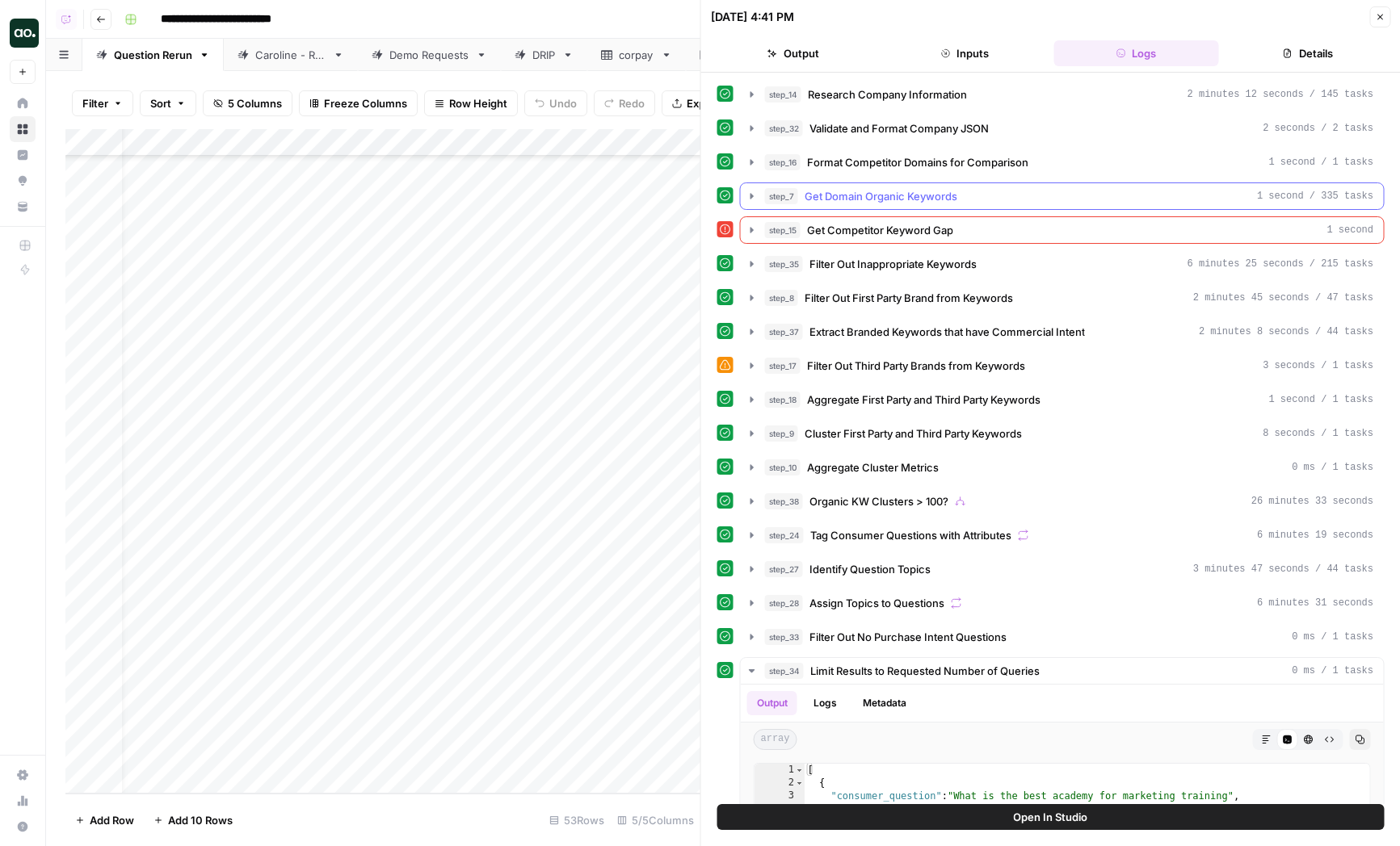
click at [846, 203] on span "Get Domain Organic Keywords" at bounding box center [881, 196] width 153 height 16
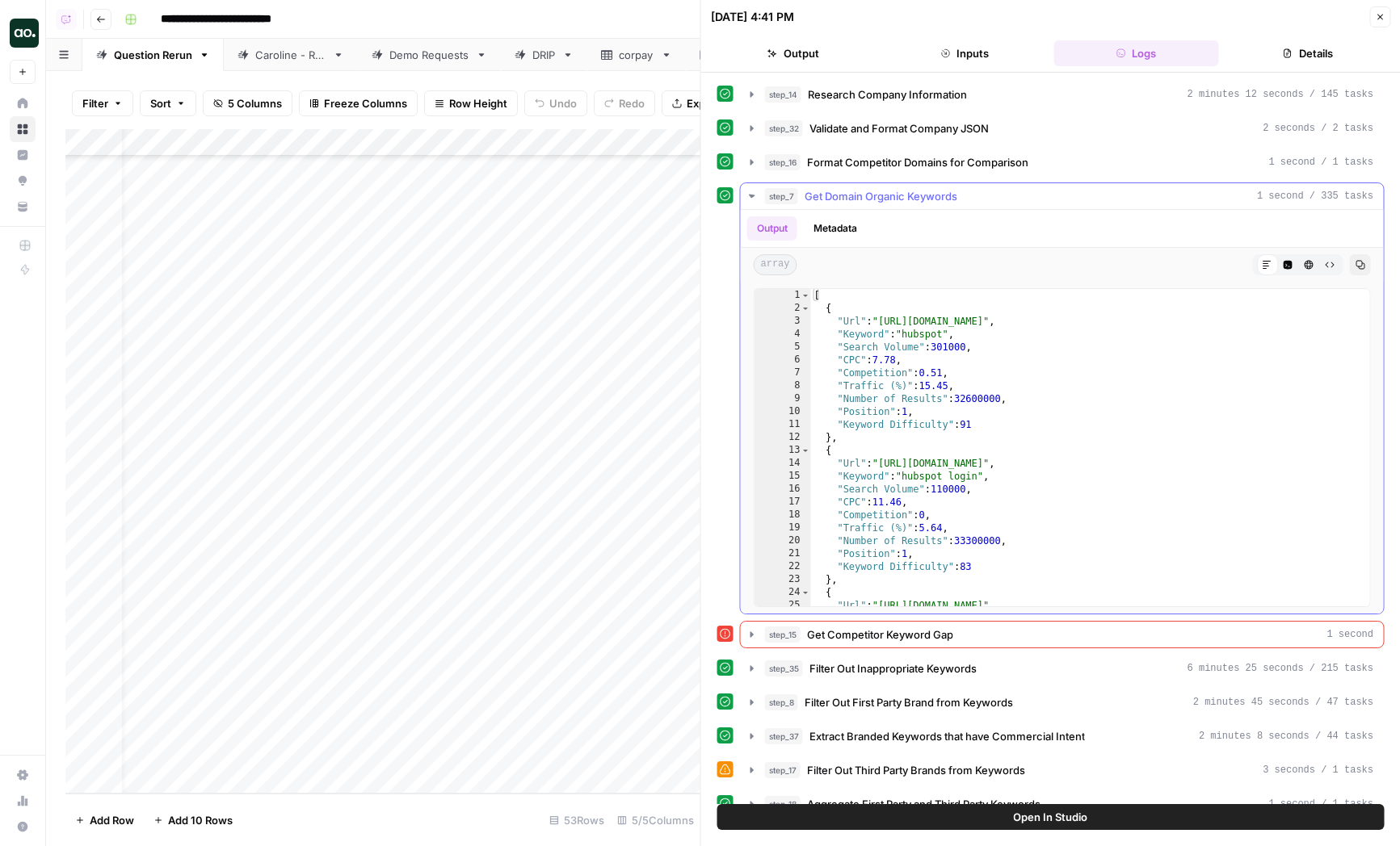
click at [857, 231] on button "Metadata" at bounding box center [835, 229] width 63 height 24
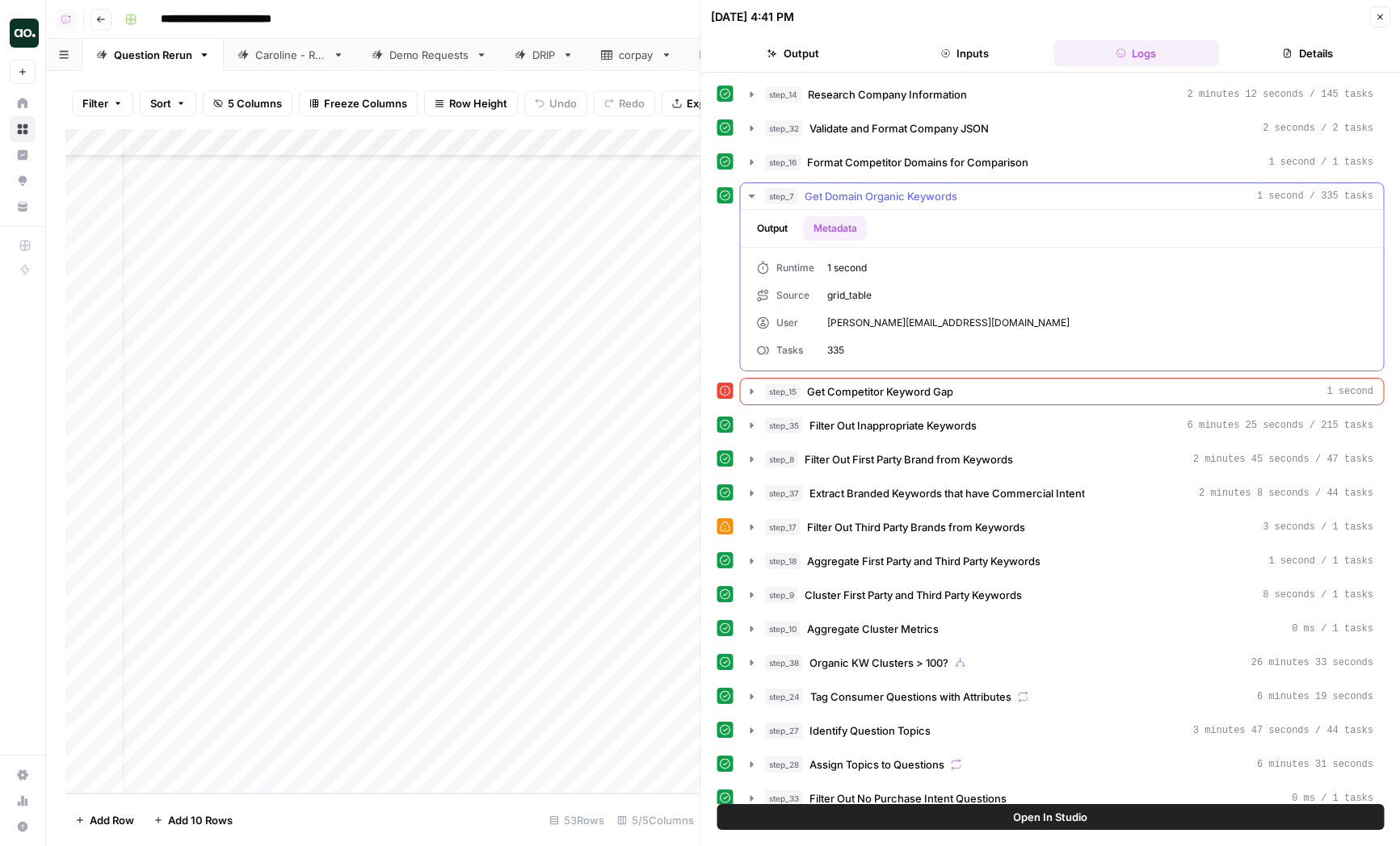
click at [854, 204] on span "Get Domain Organic Keywords" at bounding box center [881, 196] width 153 height 16
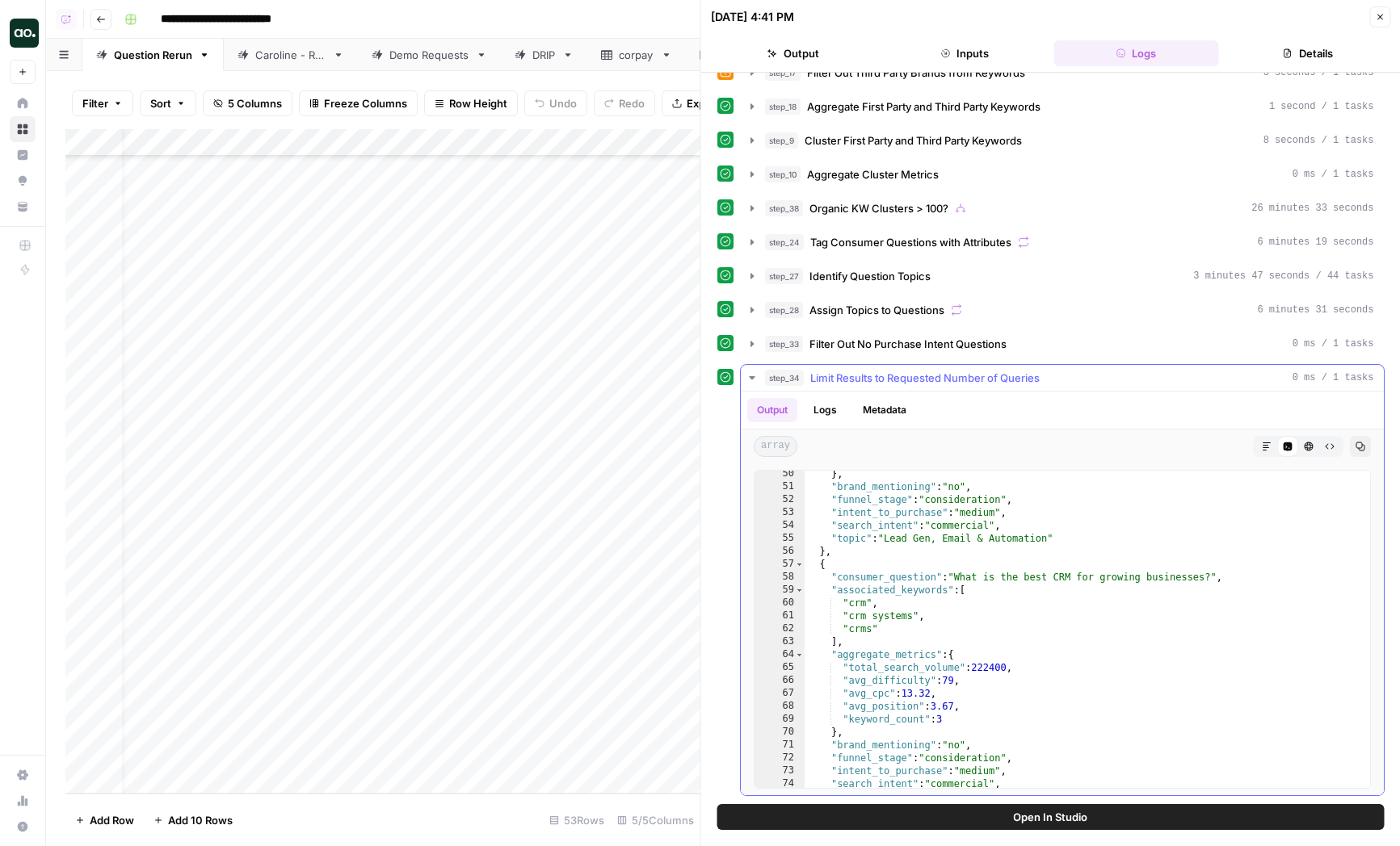
scroll to position [618, 0]
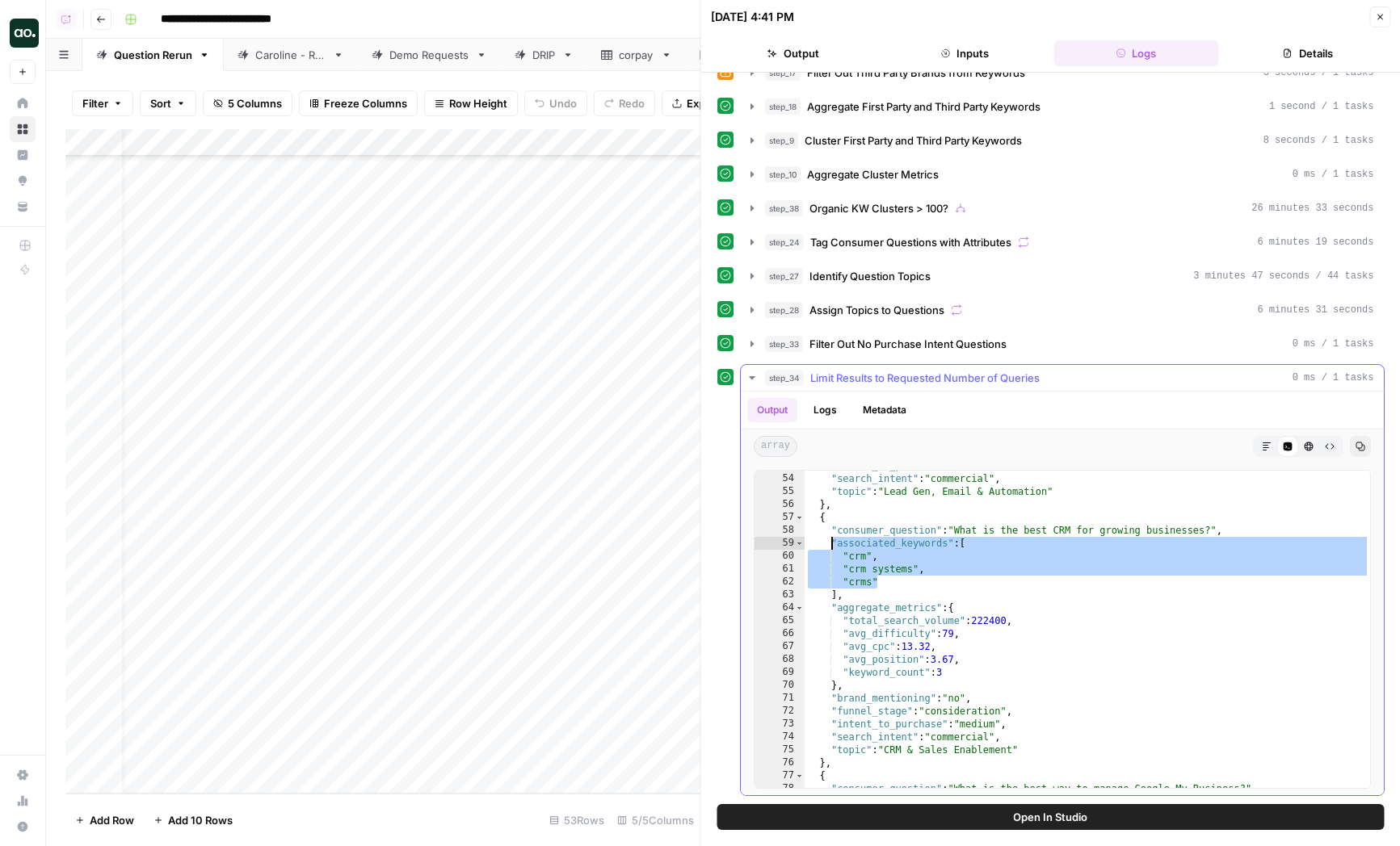
drag, startPoint x: 899, startPoint y: 587, endPoint x: 832, endPoint y: 550, distance: 76.5
click at [832, 550] on div ""intent_to_purchase" : "medium" , "search_intent" : "commercial" , "topic" : "L…" at bounding box center [1088, 631] width 566 height 343
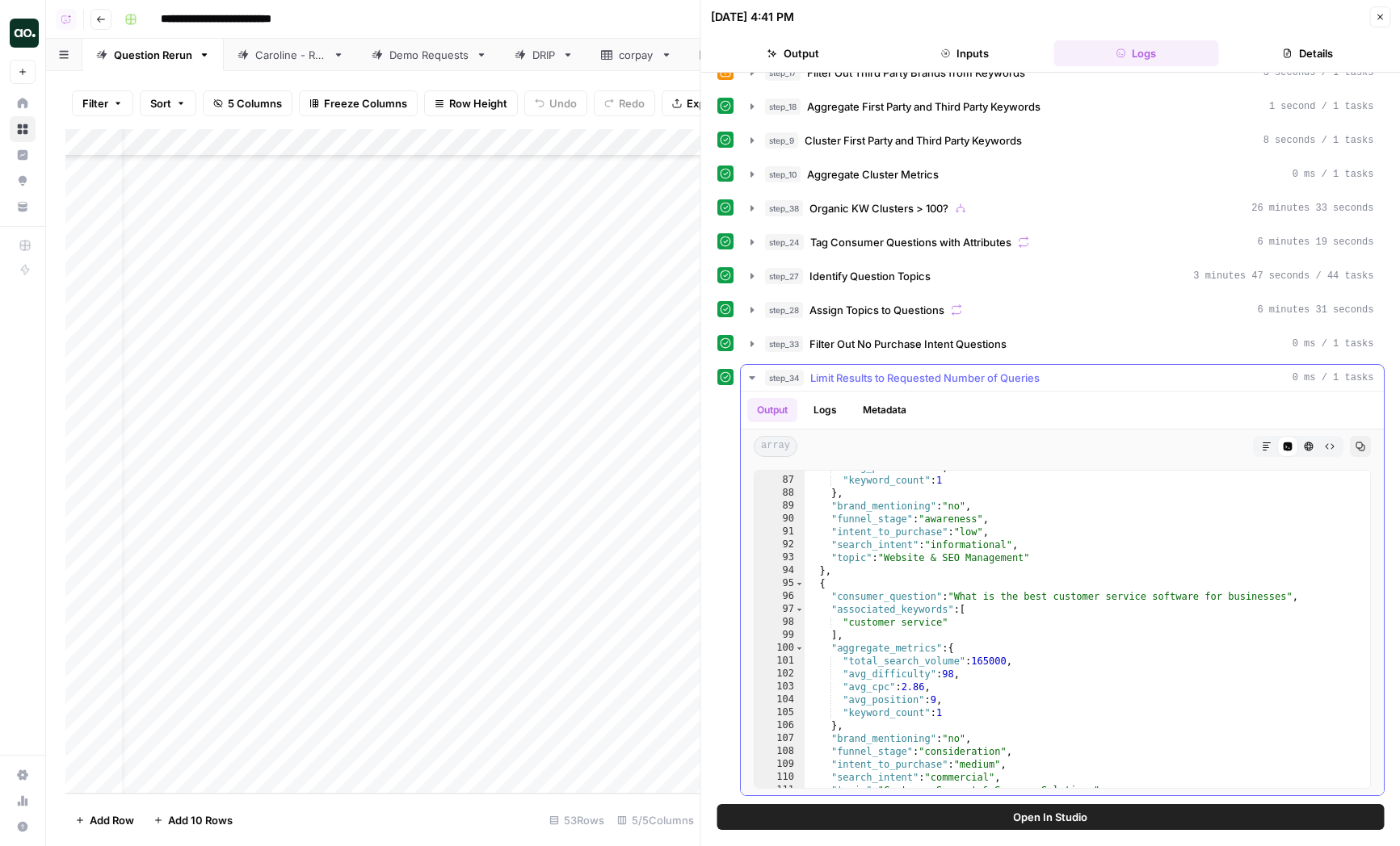
scroll to position [1004, 0]
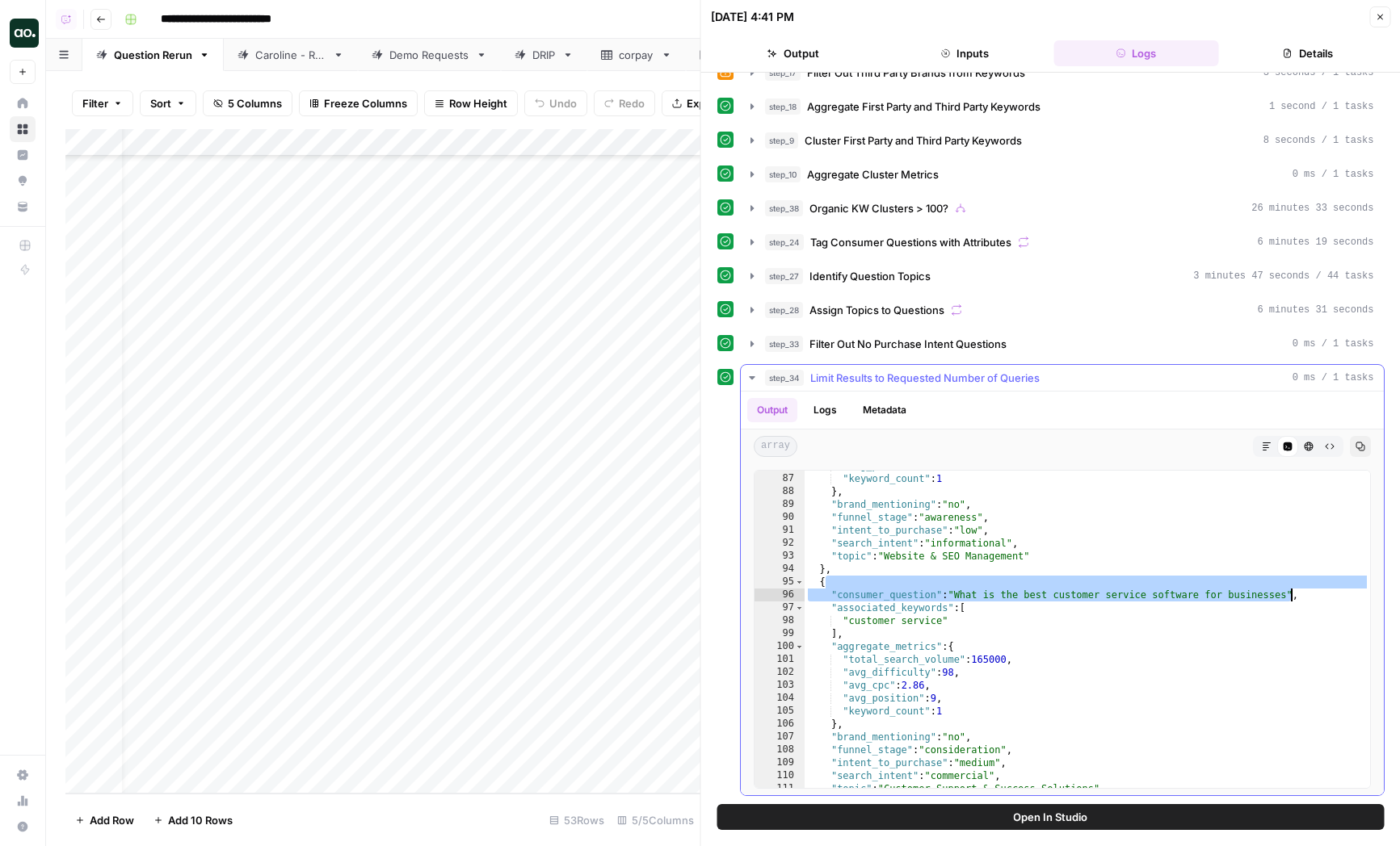
drag, startPoint x: 963, startPoint y: 584, endPoint x: 1298, endPoint y: 602, distance: 335.5
click at [1298, 602] on div ""avg_position" : 11 , "keyword_count" : 1 } , "brand_mentioning" : "no" , "funn…" at bounding box center [1088, 631] width 566 height 343
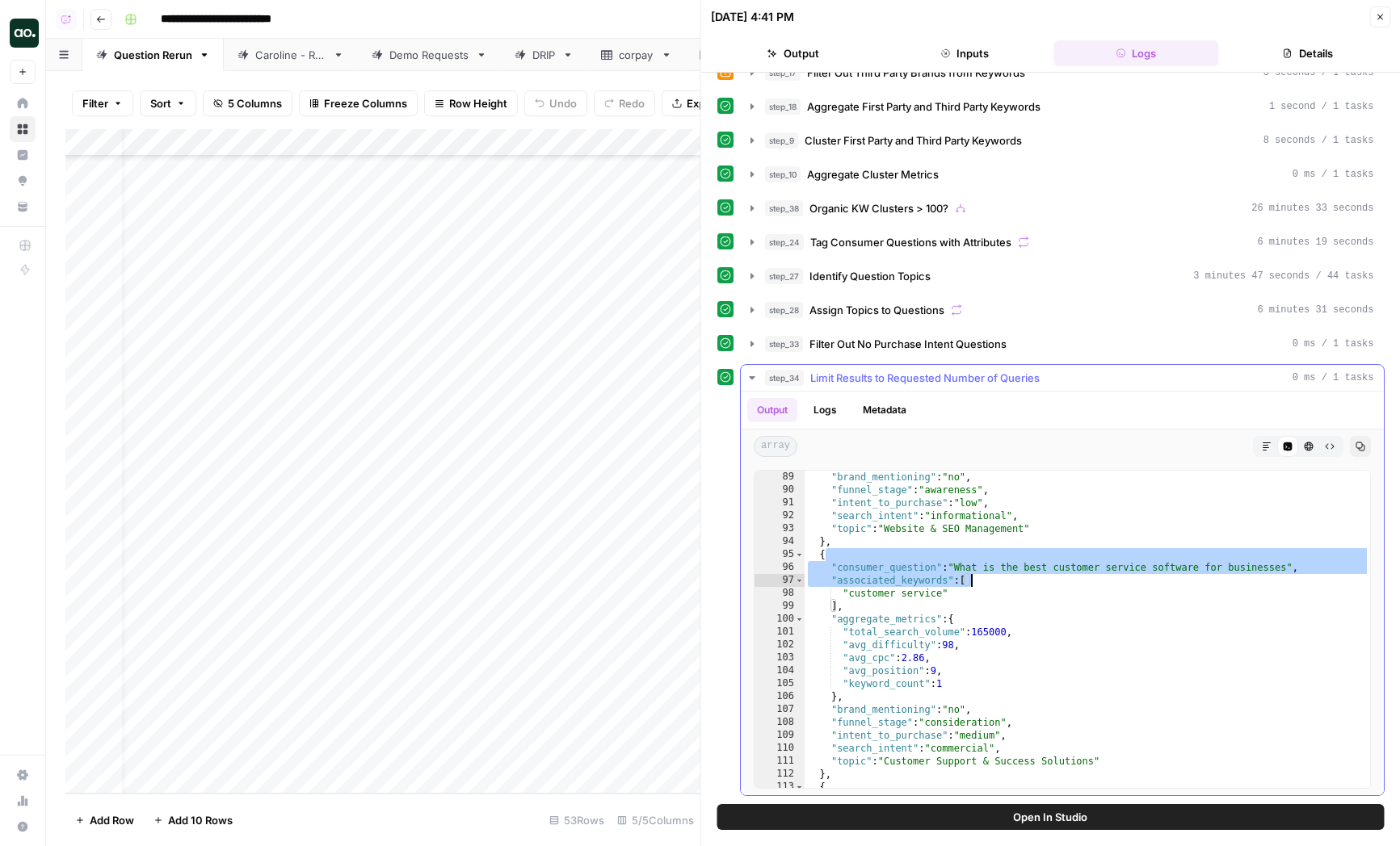
scroll to position [1038, 0]
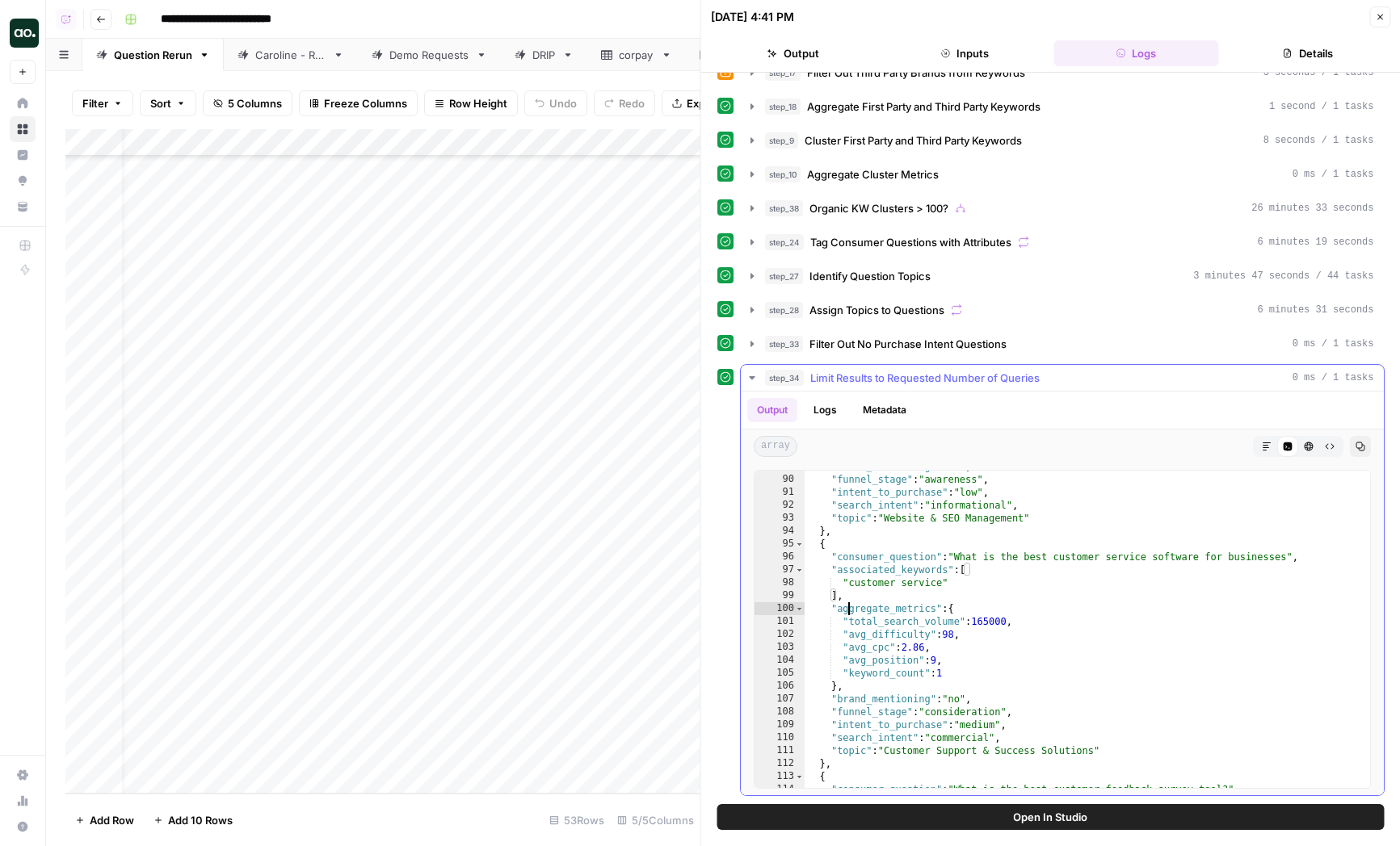
click at [848, 611] on div ""brand_mentioning" : "no" , "funnel_stage" : "awareness" , "intent_to_purchase"…" at bounding box center [1088, 632] width 566 height 343
drag, startPoint x: 843, startPoint y: 582, endPoint x: 951, endPoint y: 586, distance: 108.1
click at [951, 586] on div ""brand_mentioning" : "no" , "funnel_stage" : "awareness" , "intent_to_purchase"…" at bounding box center [1088, 632] width 566 height 343
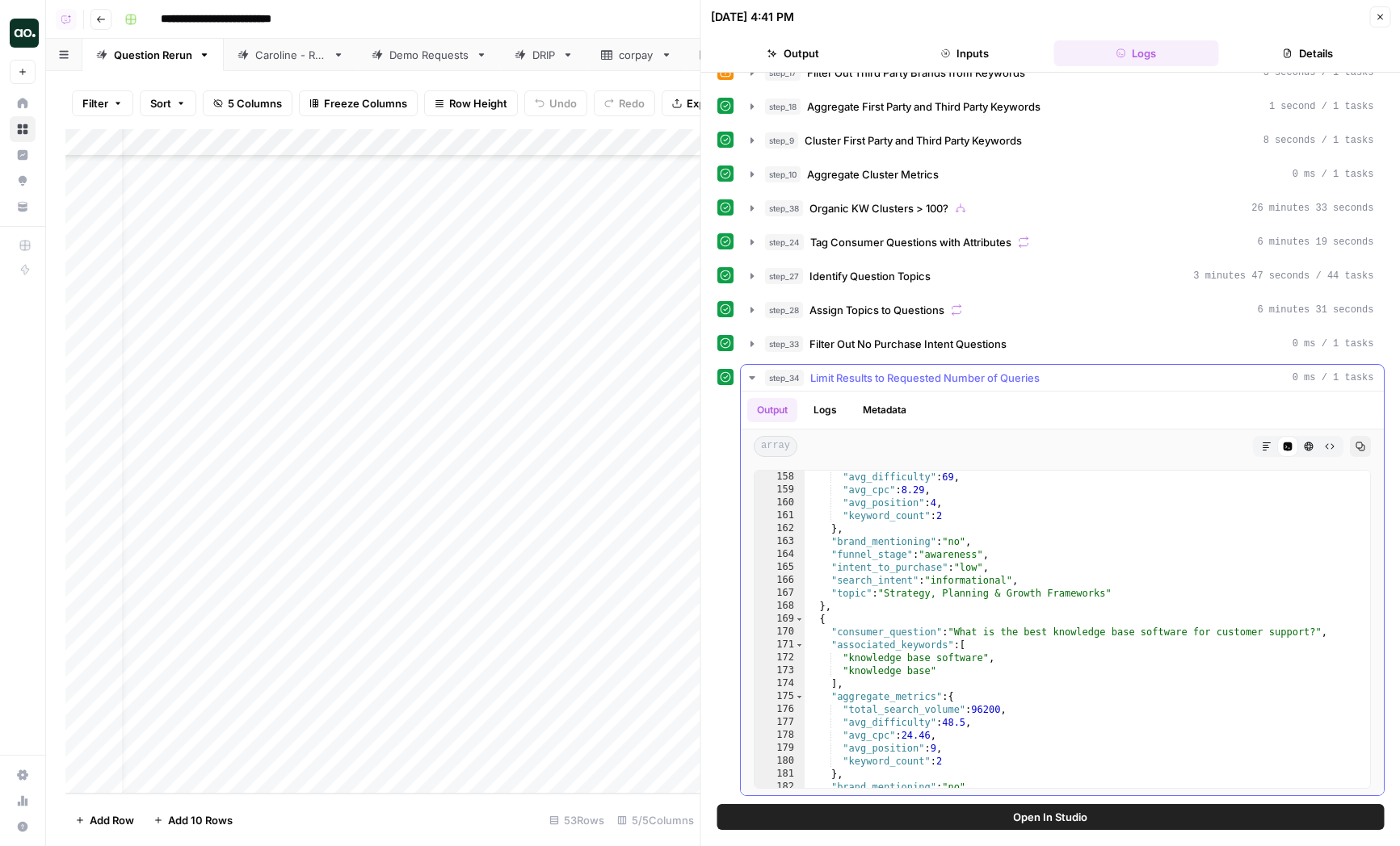
scroll to position [1886, 0]
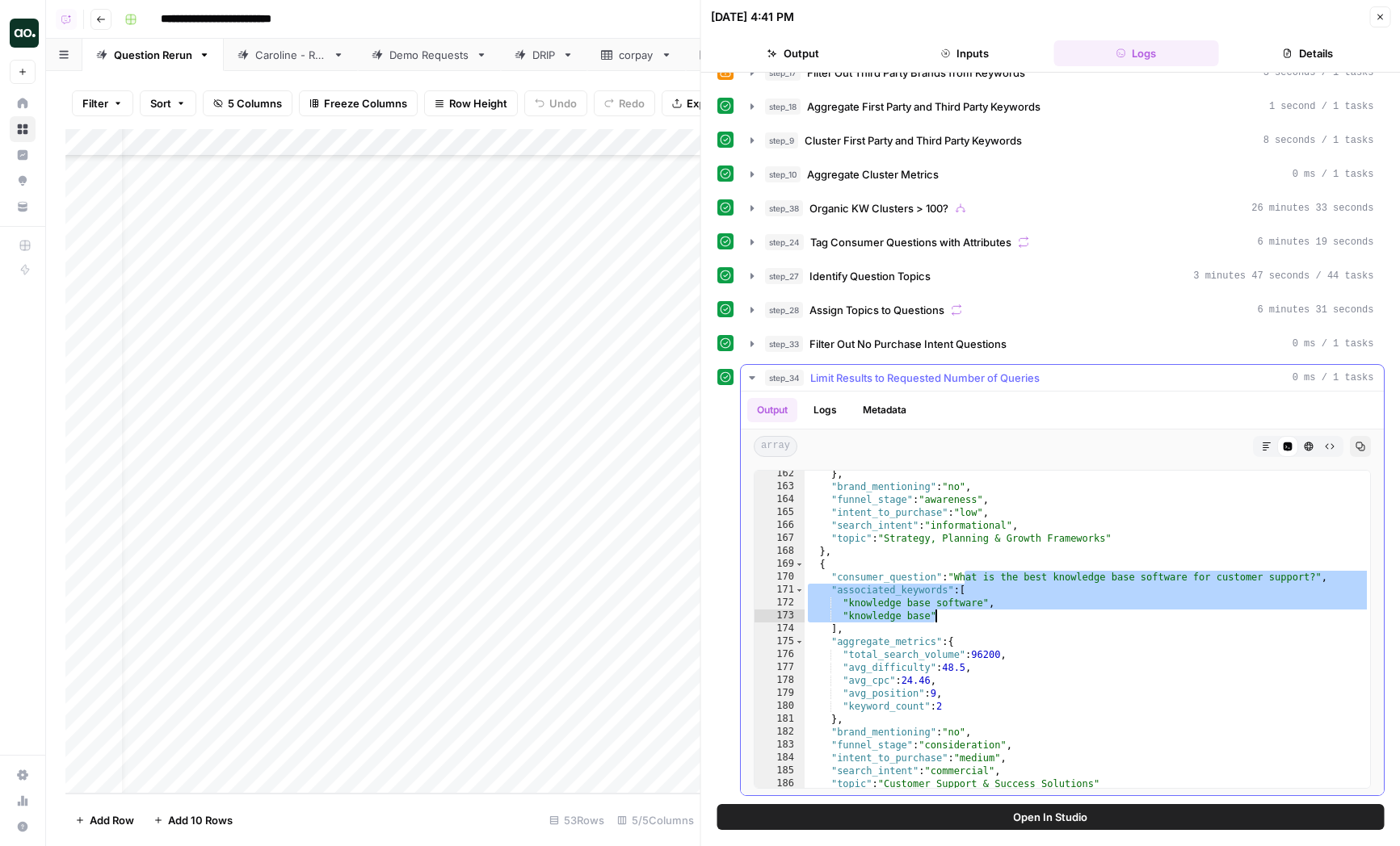
drag, startPoint x: 966, startPoint y: 572, endPoint x: 968, endPoint y: 613, distance: 41.0
click at [968, 613] on div "} , "brand_mentioning" : "no" , "funnel_stage" : "awareness" , "intent_to_purch…" at bounding box center [1088, 640] width 566 height 343
drag, startPoint x: 968, startPoint y: 613, endPoint x: 929, endPoint y: 571, distance: 57.3
click at [929, 571] on div "} , "brand_mentioning" : "no" , "funnel_stage" : "awareness" , "intent_to_purch…" at bounding box center [1088, 640] width 566 height 343
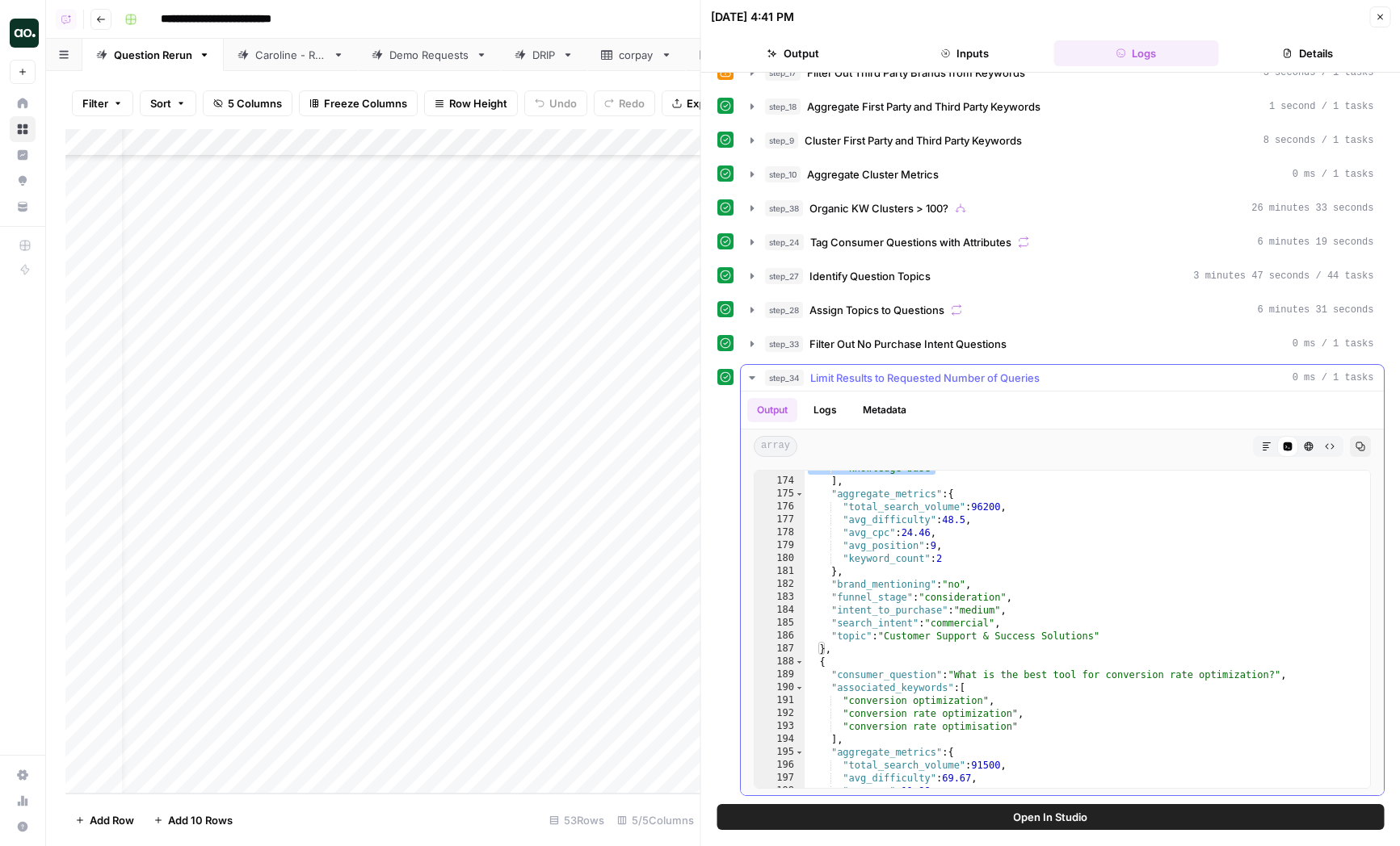
scroll to position [2120, 0]
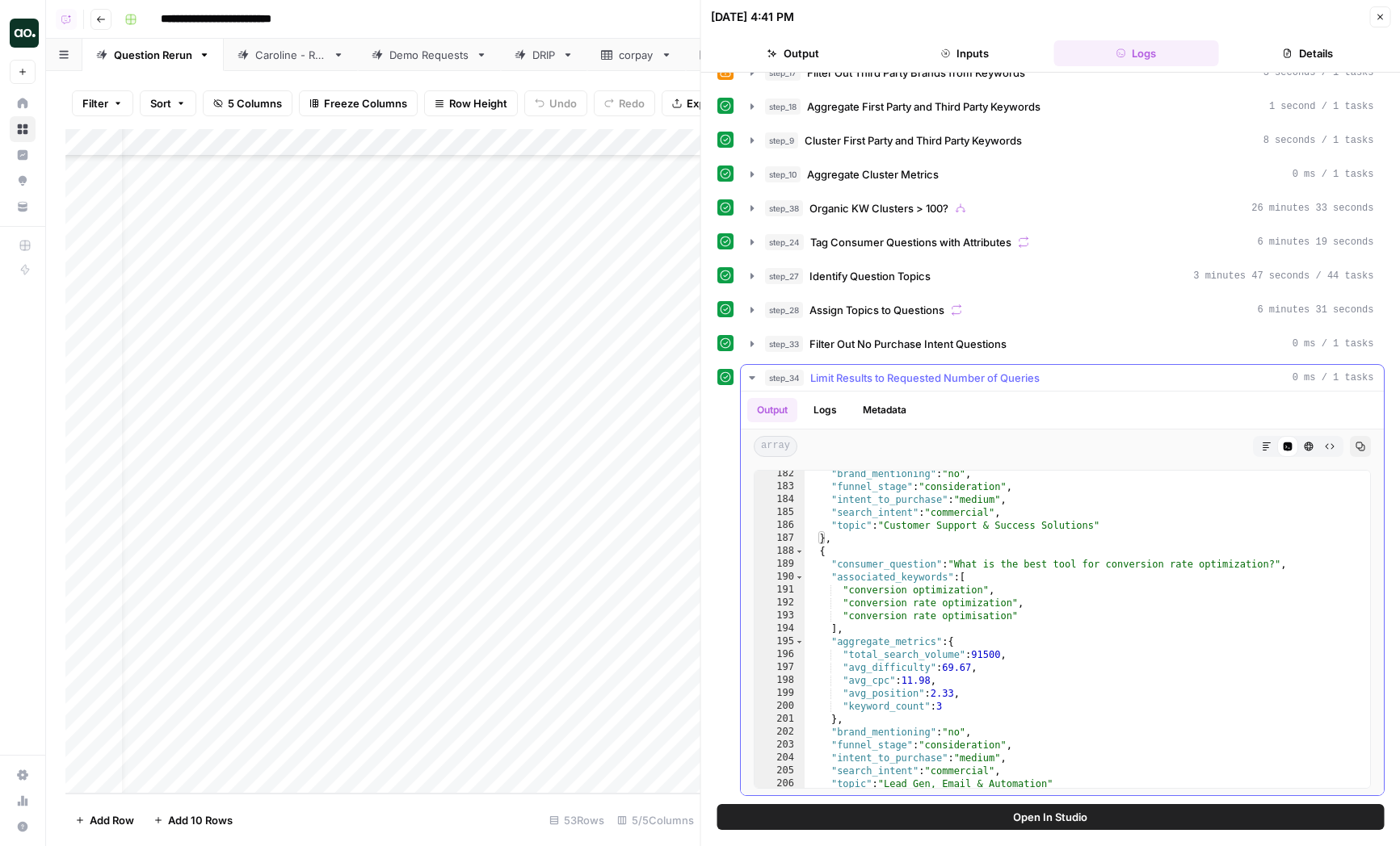
click at [947, 575] on div ""brand_mentioning" : "no" , "funnel_stage" : "consideration" , "intent_to_purch…" at bounding box center [1088, 640] width 566 height 343
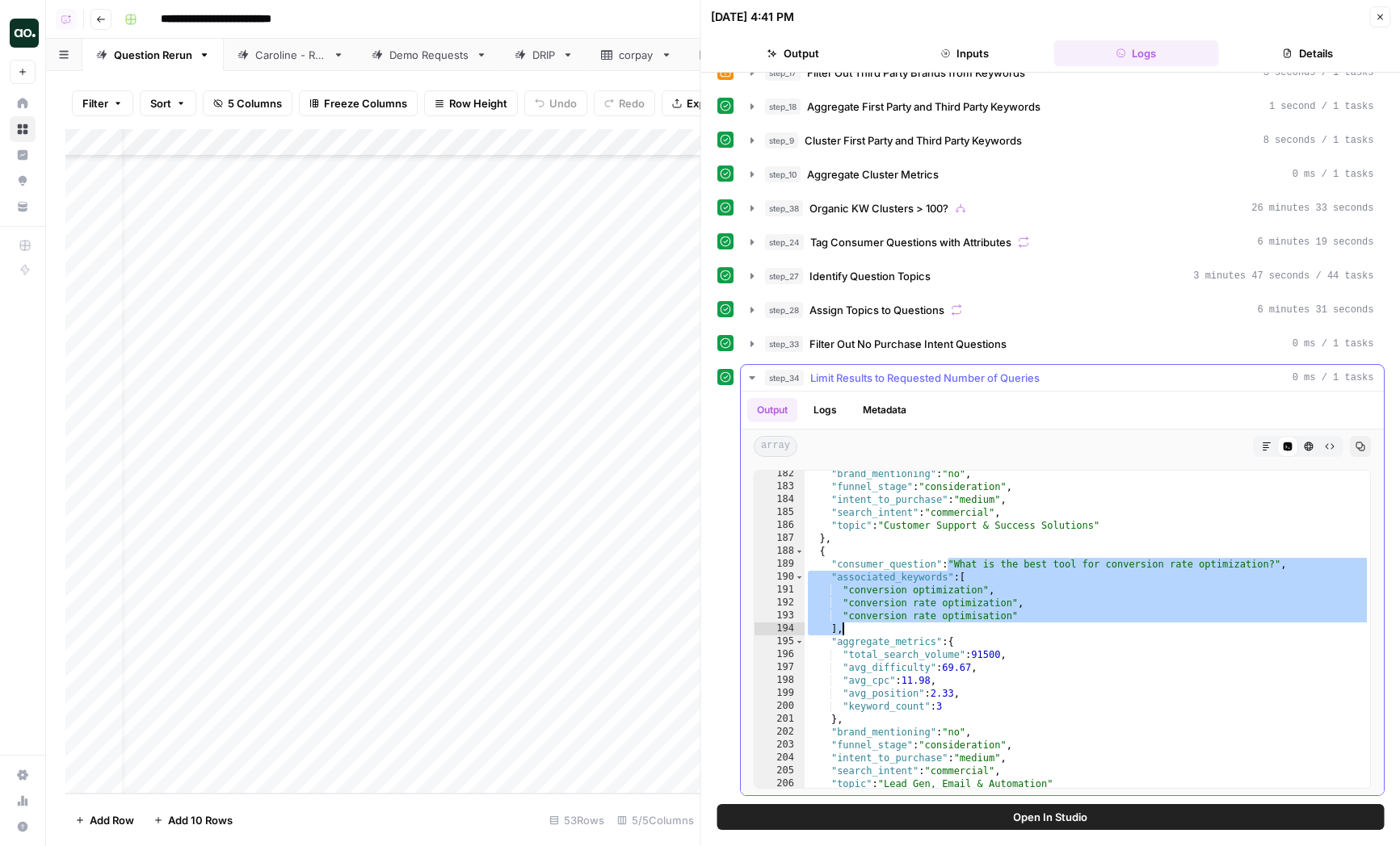
drag, startPoint x: 950, startPoint y: 558, endPoint x: 1013, endPoint y: 624, distance: 91.2
click at [1013, 624] on div ""brand_mentioning" : "no" , "funnel_stage" : "consideration" , "intent_to_purch…" at bounding box center [1088, 640] width 566 height 343
type textarea "**********"
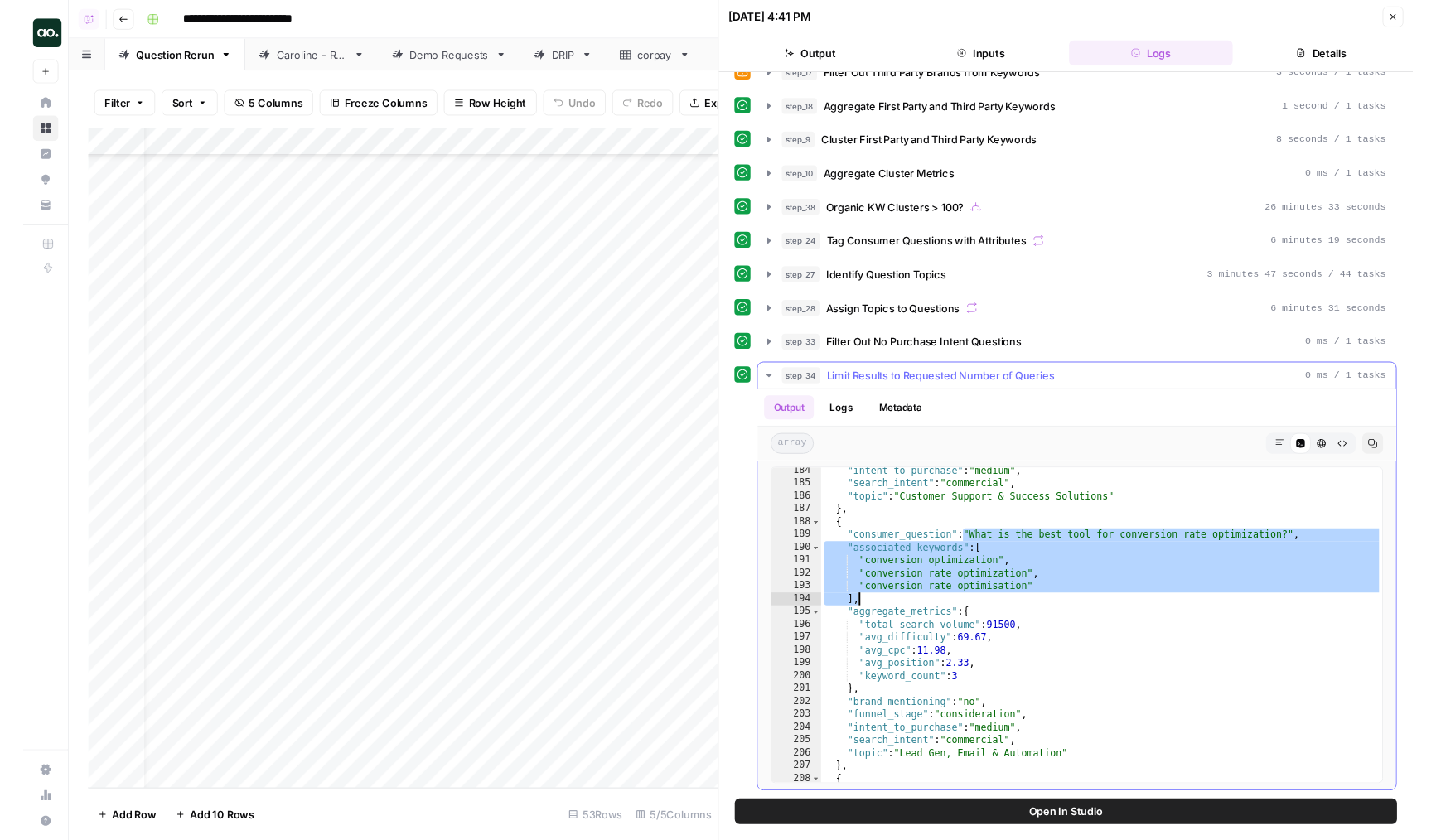
scroll to position [2199, 0]
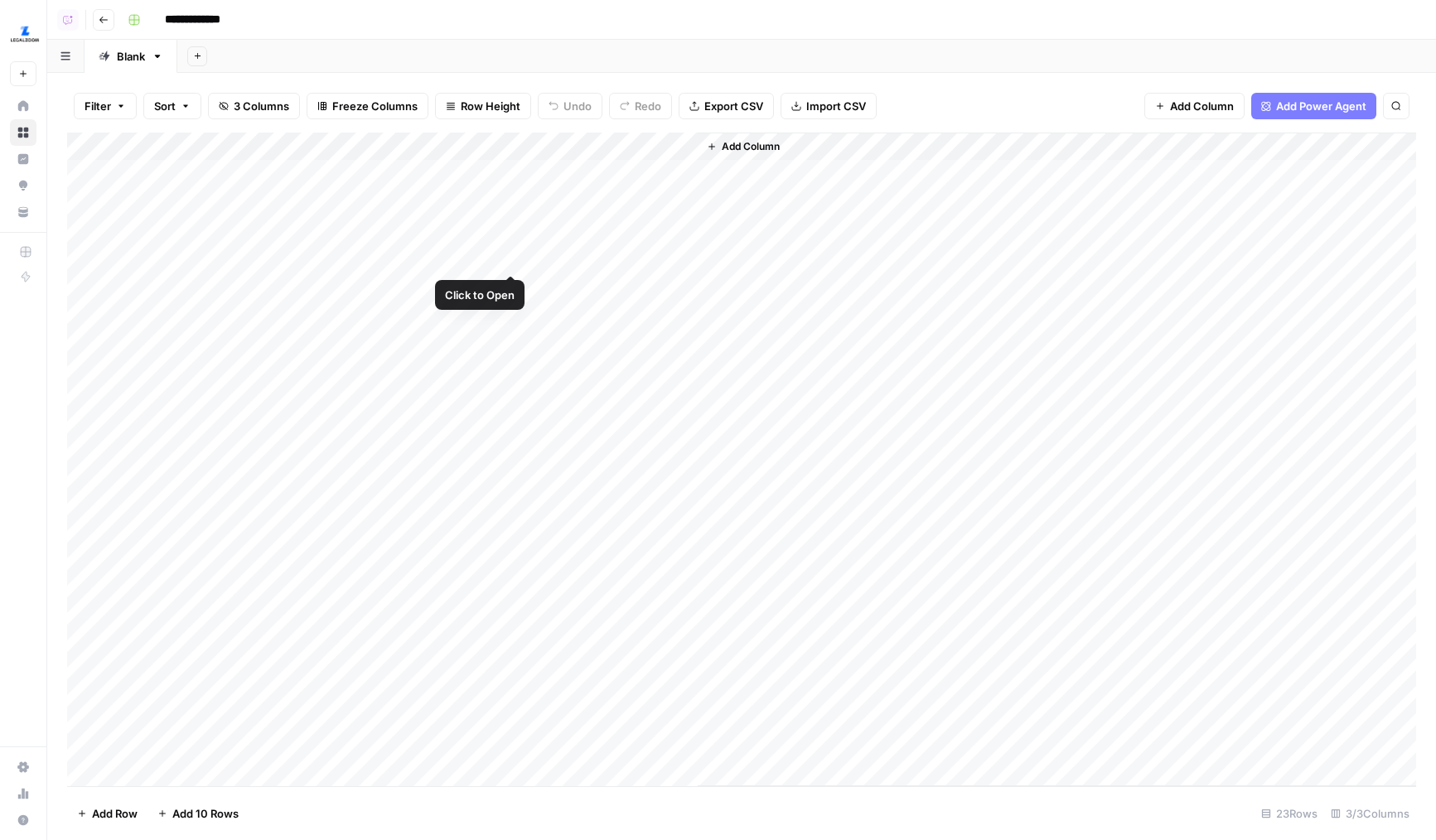
click at [505, 257] on div "Add Column" at bounding box center [742, 459] width 1349 height 653
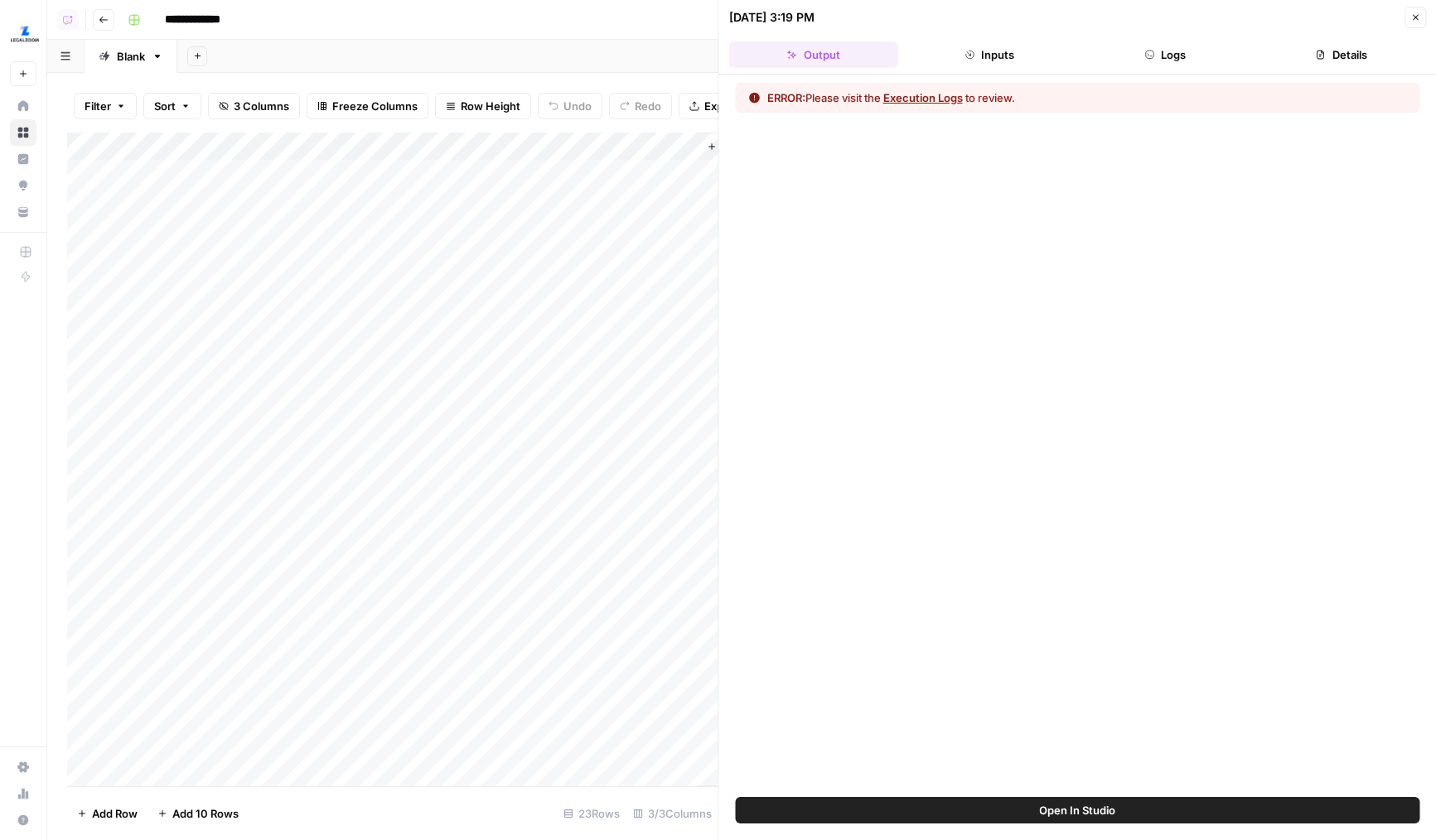
click at [1170, 42] on button "Logs" at bounding box center [1166, 55] width 169 height 27
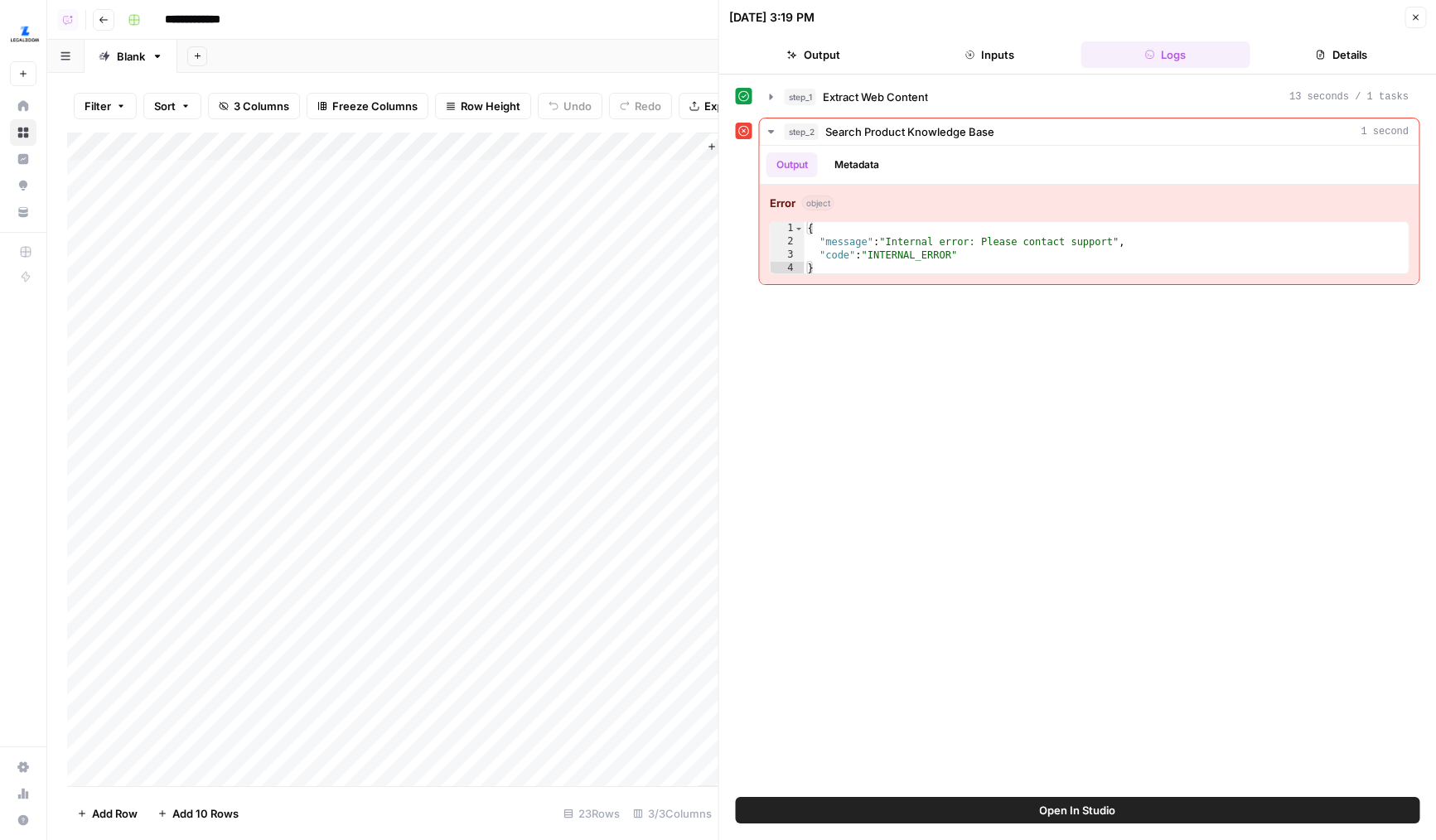
click at [472, 146] on div "Add Column" at bounding box center [393, 459] width 652 height 653
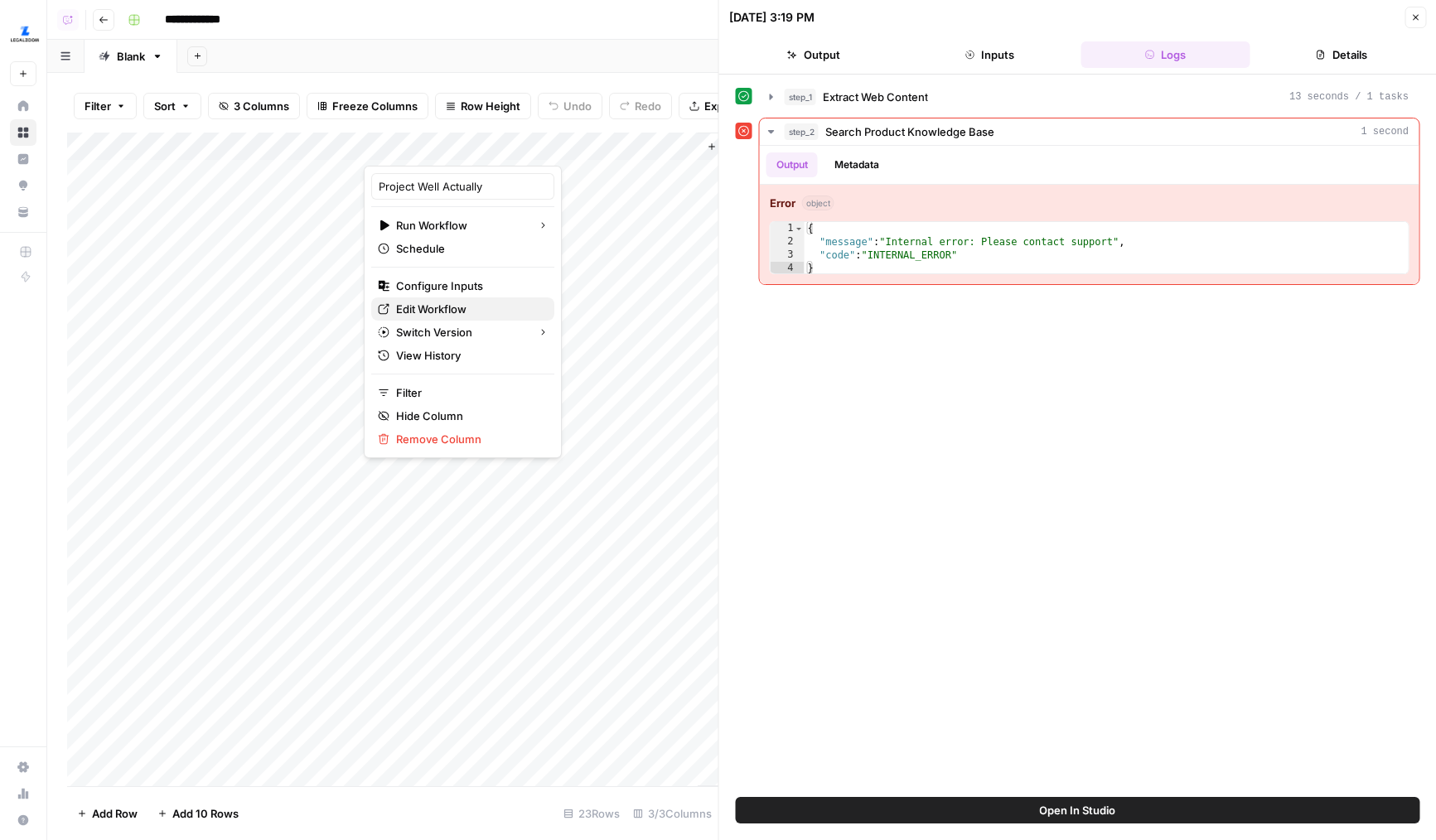
click at [419, 317] on span "Edit Workflow" at bounding box center [469, 309] width 145 height 16
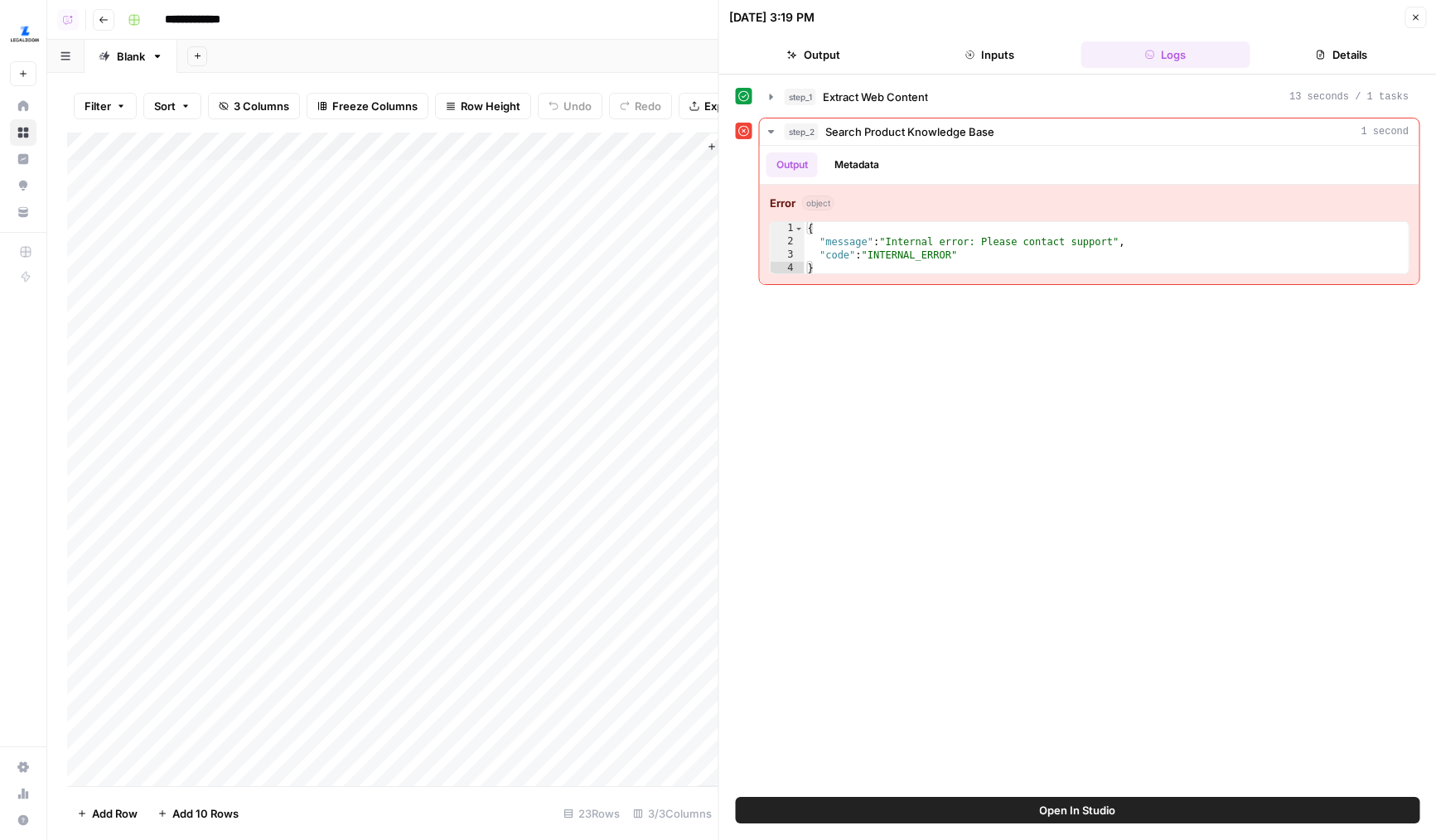
click at [971, 802] on button "Open In Studio" at bounding box center [1078, 810] width 684 height 27
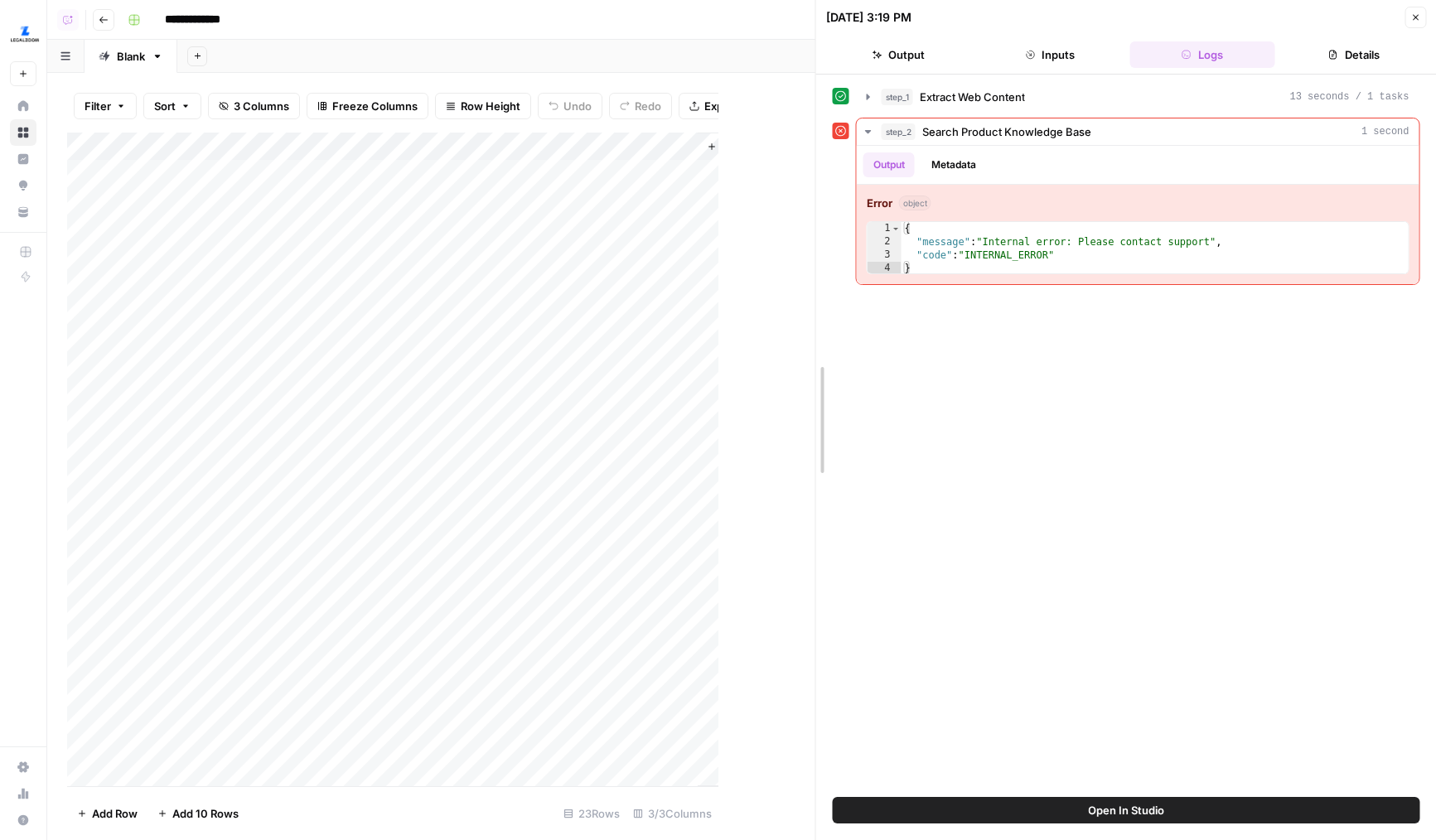
drag, startPoint x: 721, startPoint y: 281, endPoint x: 967, endPoint y: 278, distance: 246.0
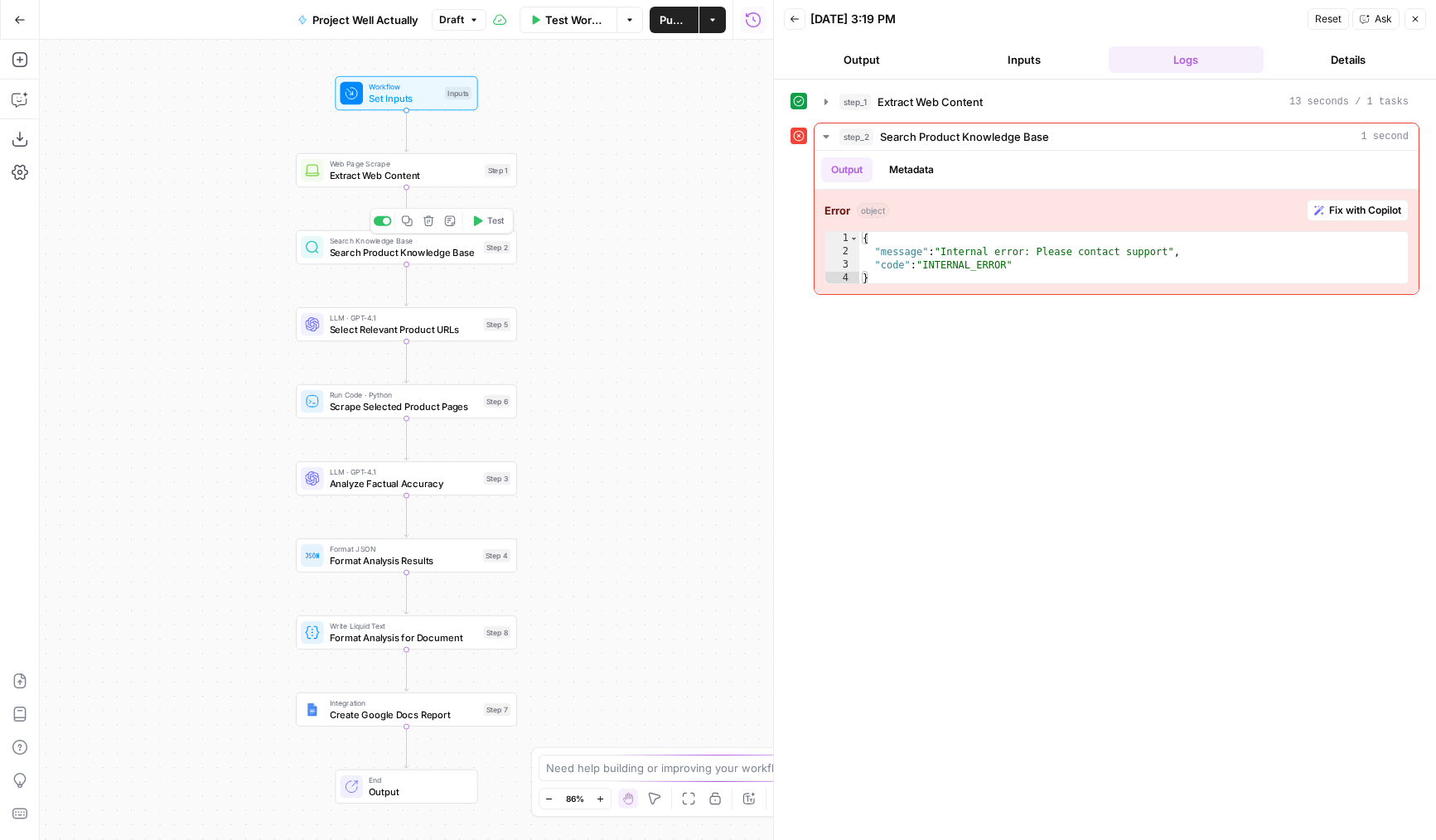
click at [378, 248] on span "Search Product Knowledge Base" at bounding box center [404, 252] width 148 height 14
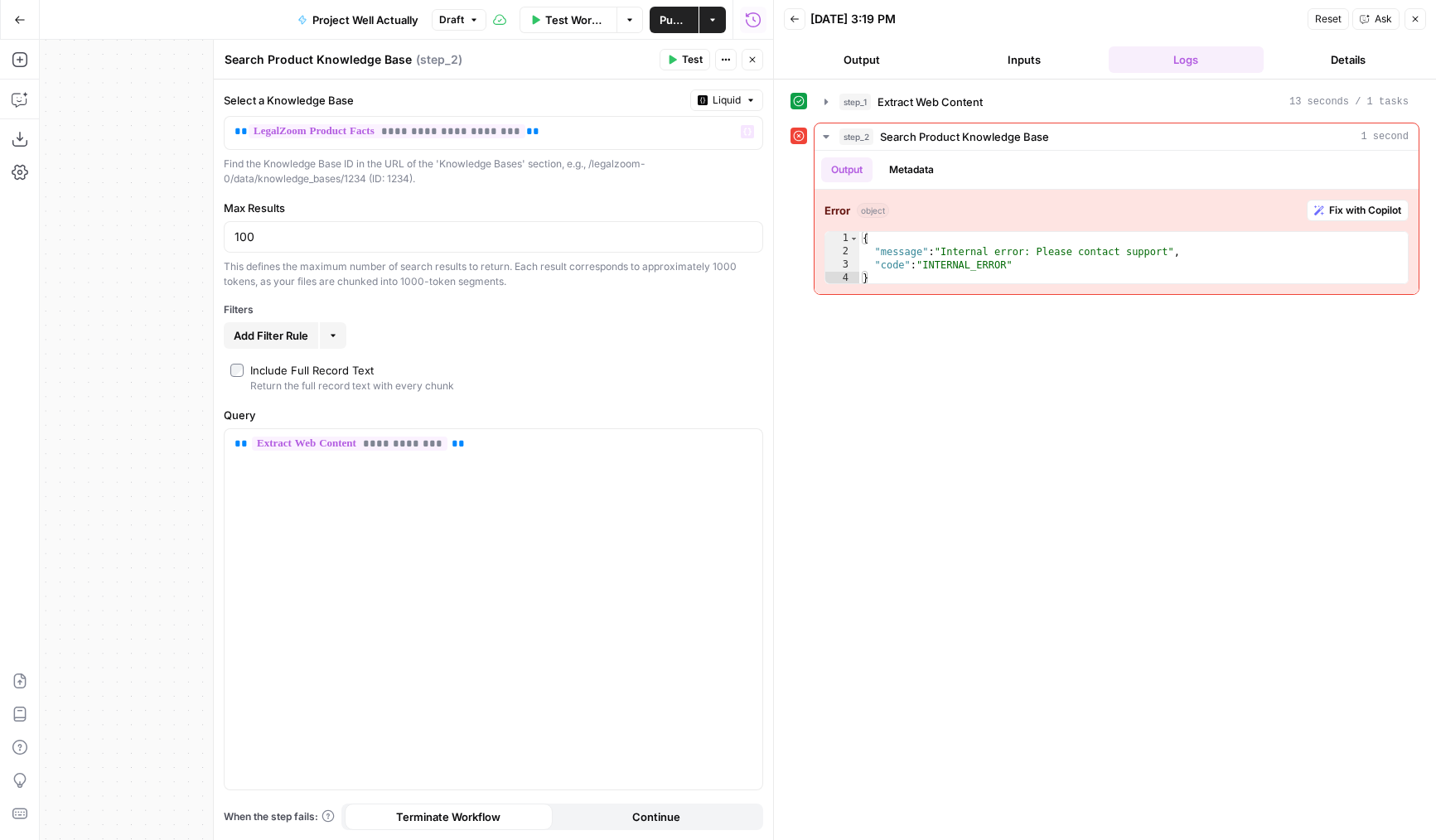
click at [683, 60] on span "Test" at bounding box center [693, 60] width 21 height 15
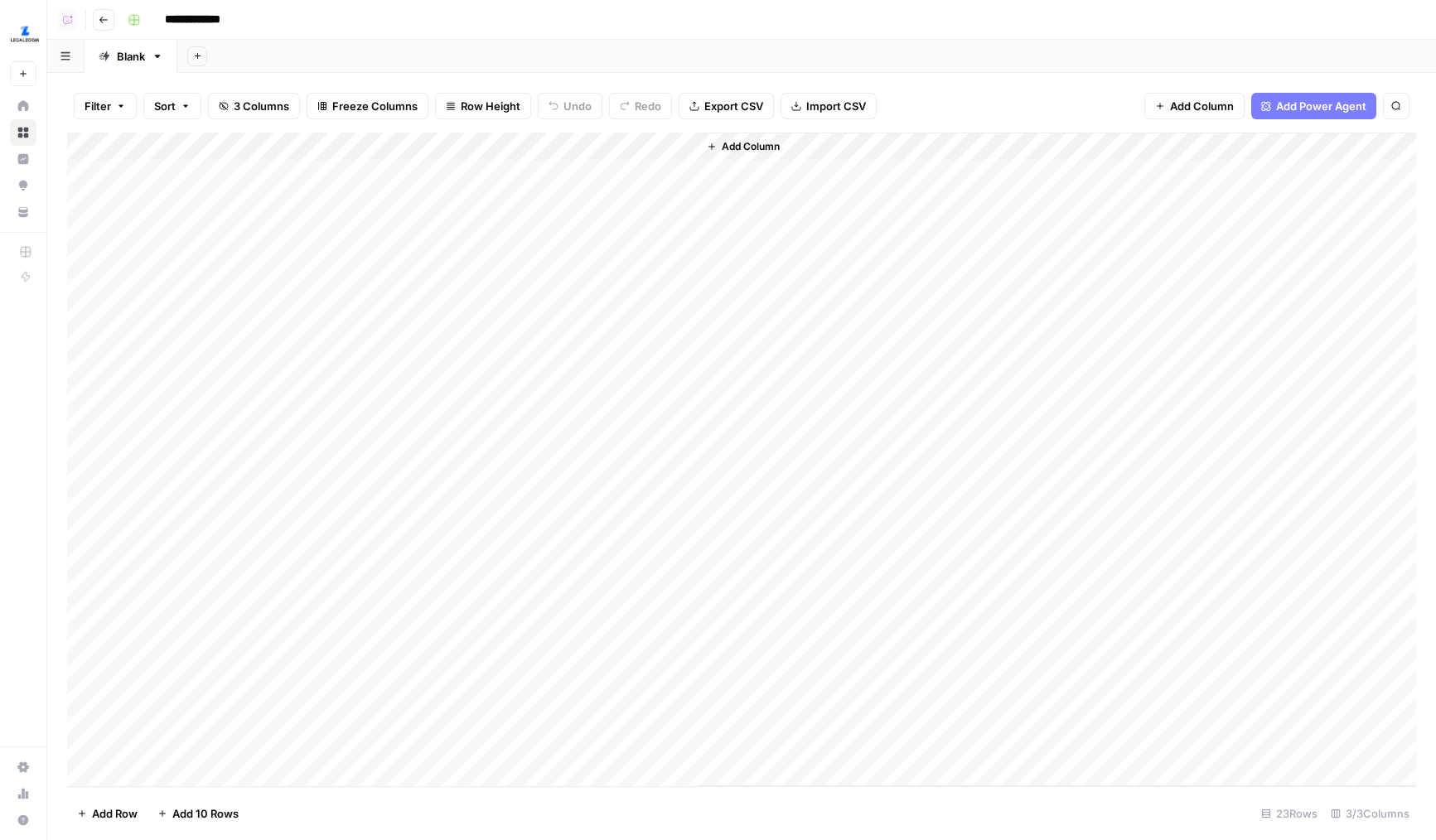
click at [463, 143] on div "Add Column" at bounding box center [742, 459] width 1349 height 653
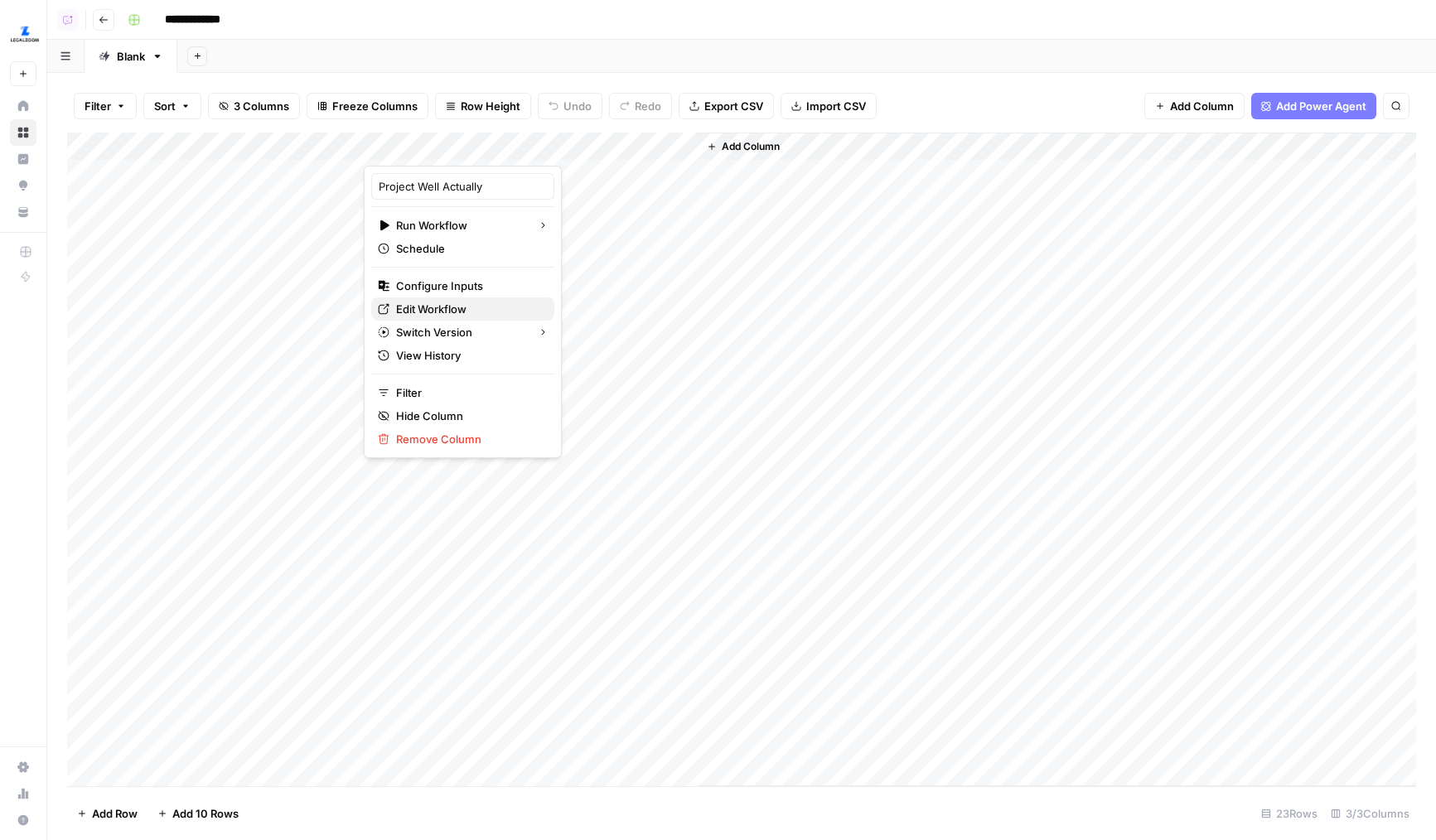
click at [433, 312] on span "Edit Workflow" at bounding box center [469, 309] width 145 height 16
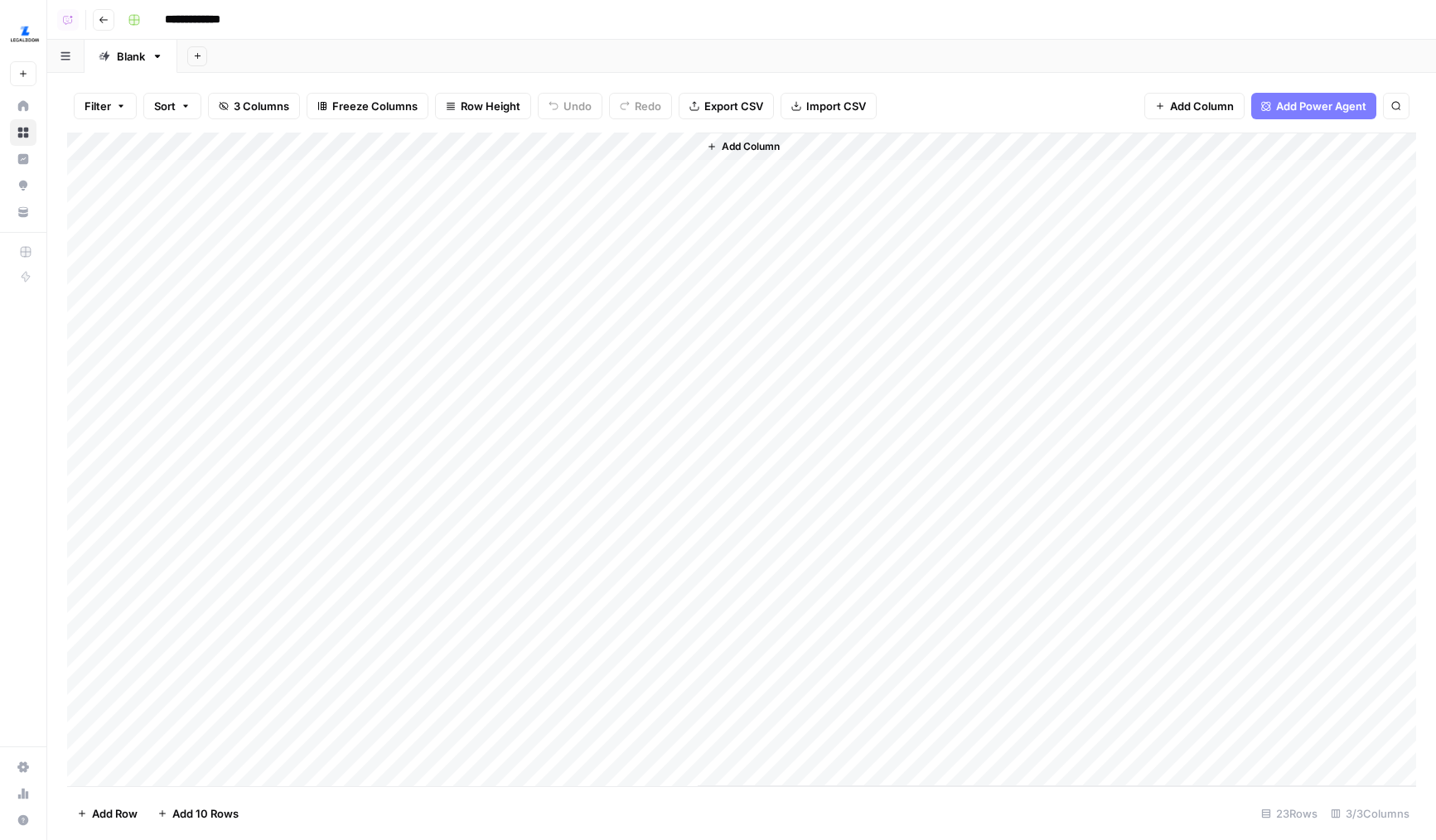
click at [479, 152] on div "Add Column" at bounding box center [742, 459] width 1349 height 653
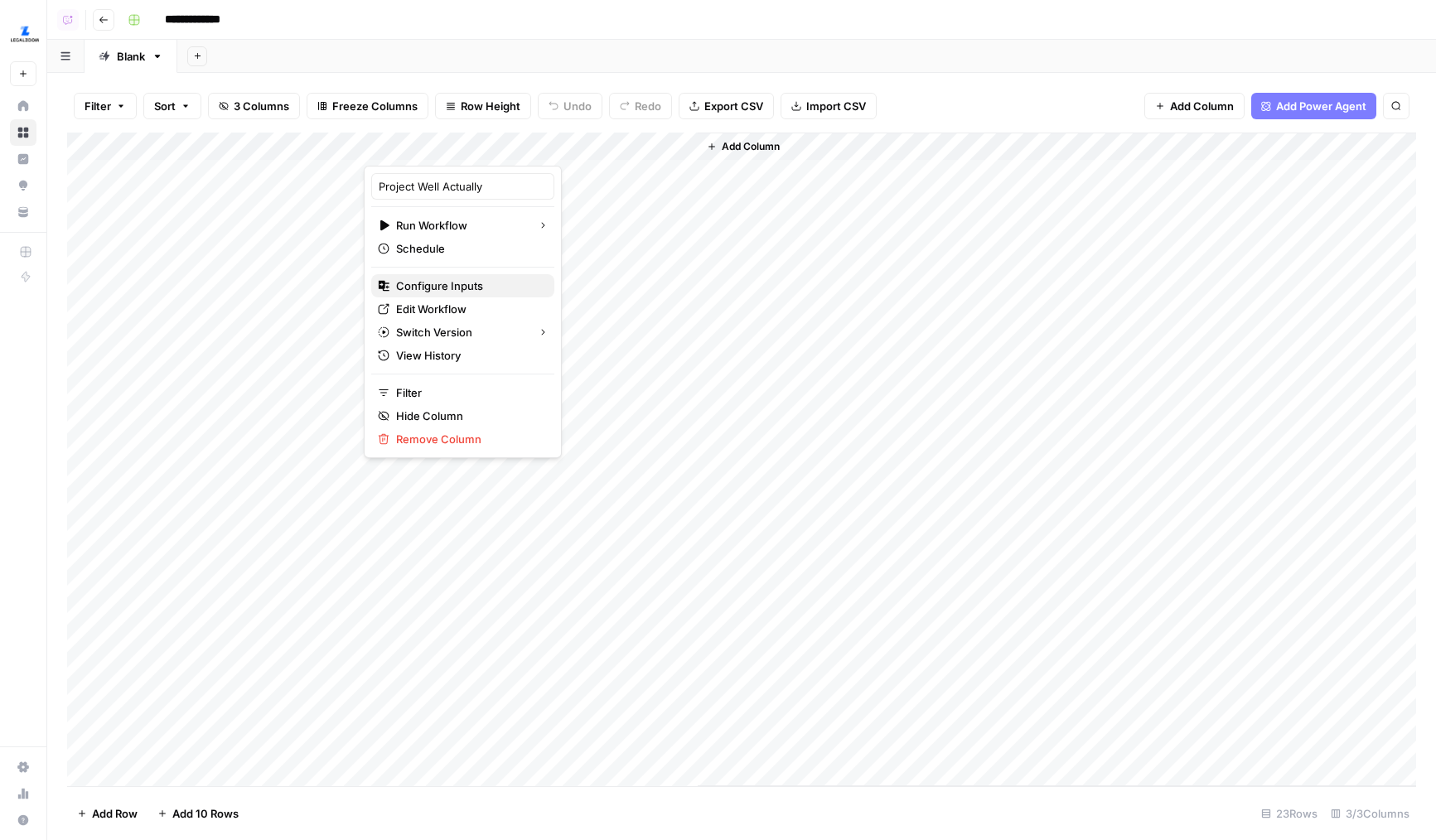
click at [426, 289] on span "Configure Inputs" at bounding box center [469, 285] width 145 height 16
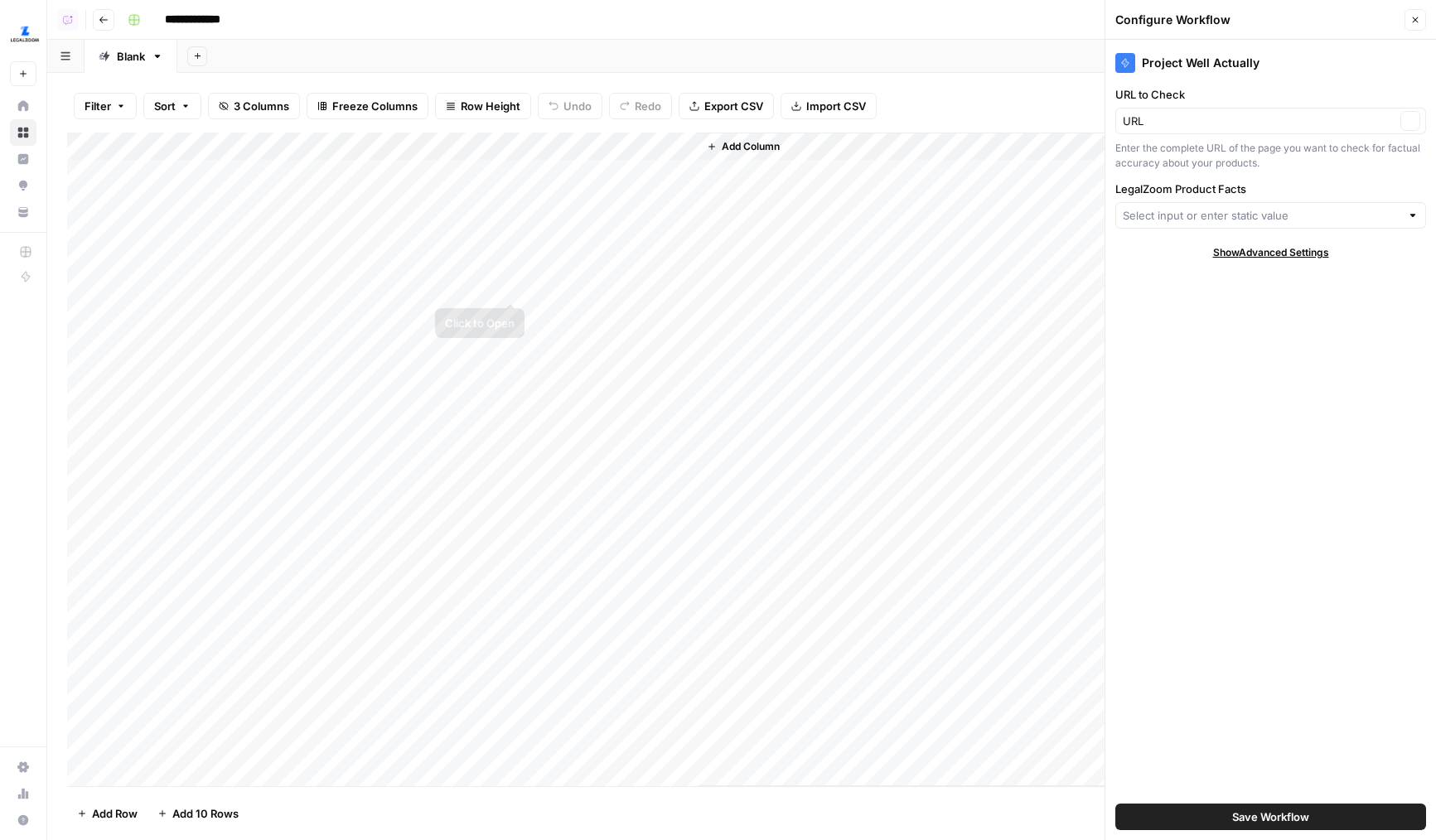
type input "LegalZoom Product Vault"
click at [1418, 21] on icon "button" at bounding box center [1416, 20] width 6 height 6
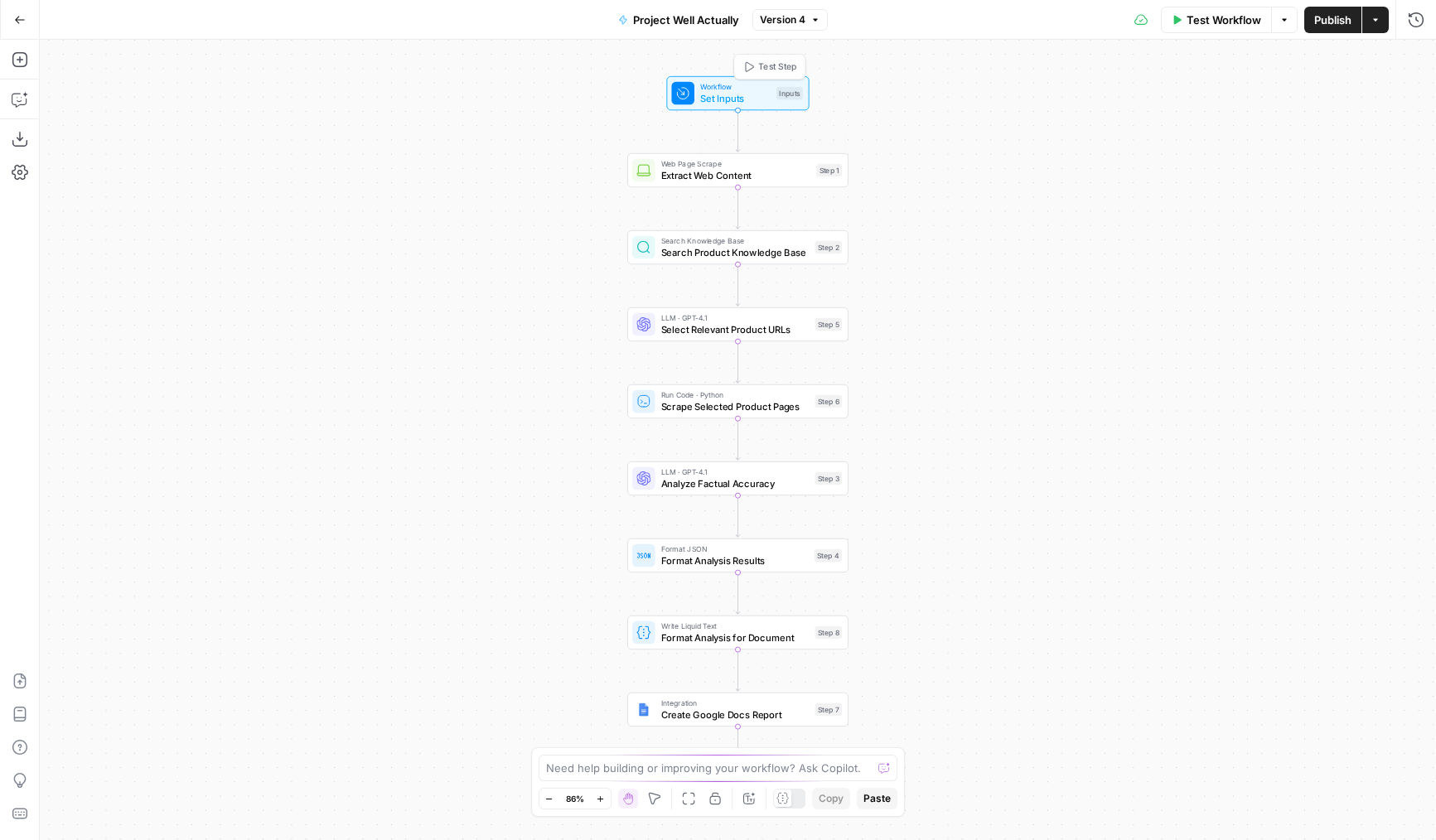
click at [671, 250] on span "Search Product Knowledge Base" at bounding box center [735, 252] width 148 height 14
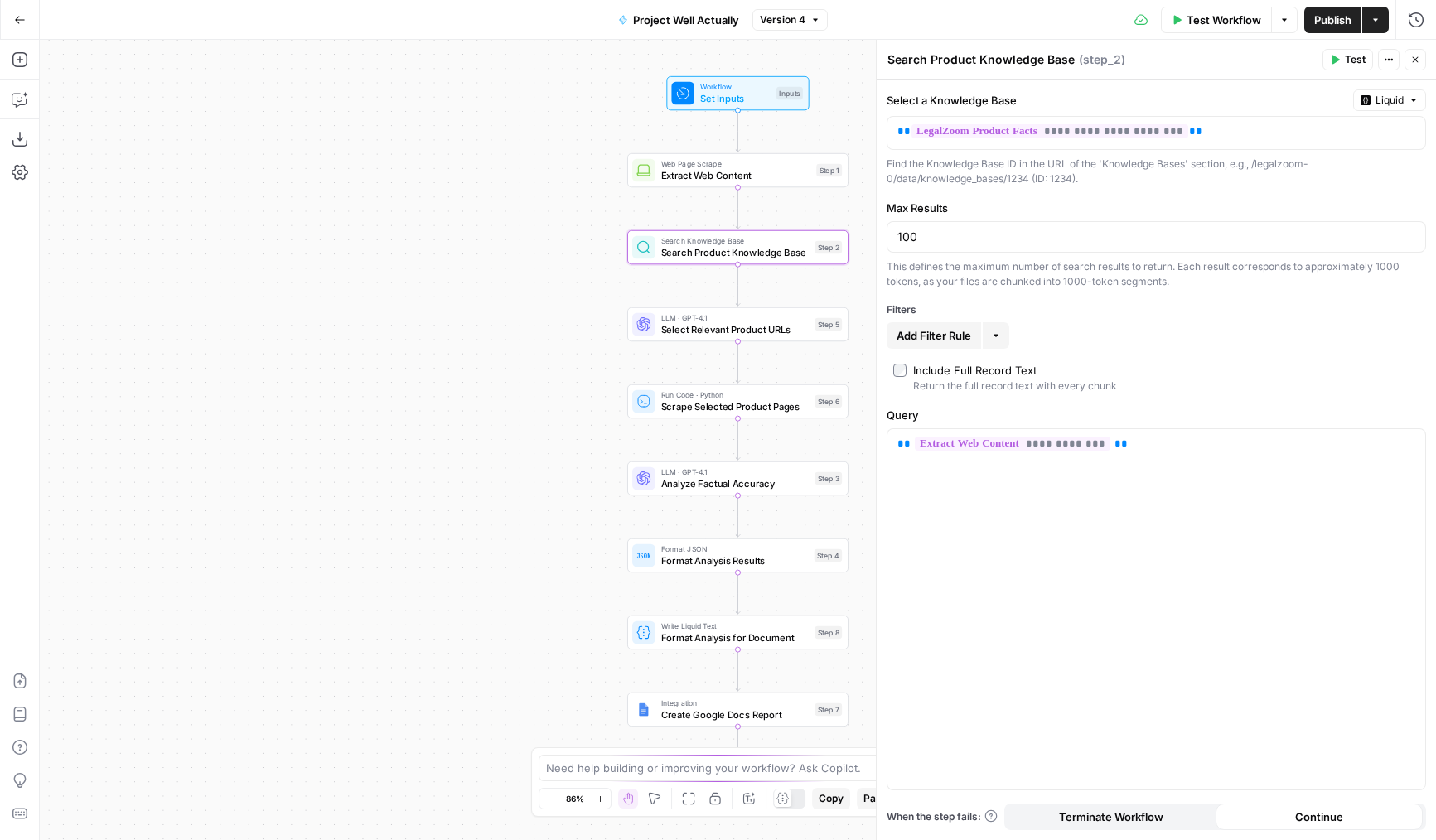
click at [684, 182] on div "Web Page Scrape Extract Web Content Step 1 Copy step Delete step Add Note Test" at bounding box center [738, 169] width 221 height 34
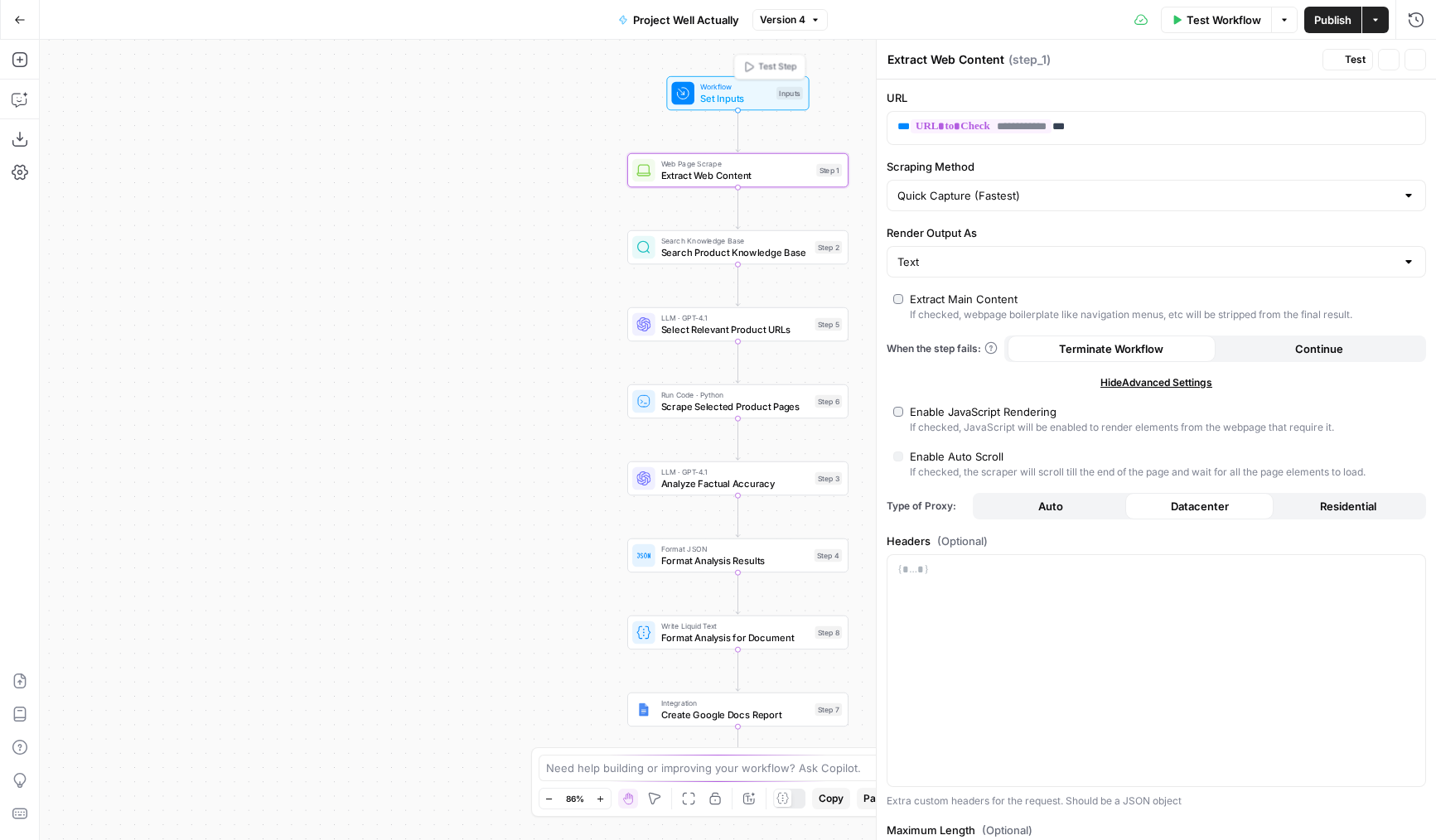
click at [696, 88] on div "Workflow Set Inputs Inputs Test Step" at bounding box center [737, 92] width 131 height 24
